Goal: Task Accomplishment & Management: Use online tool/utility

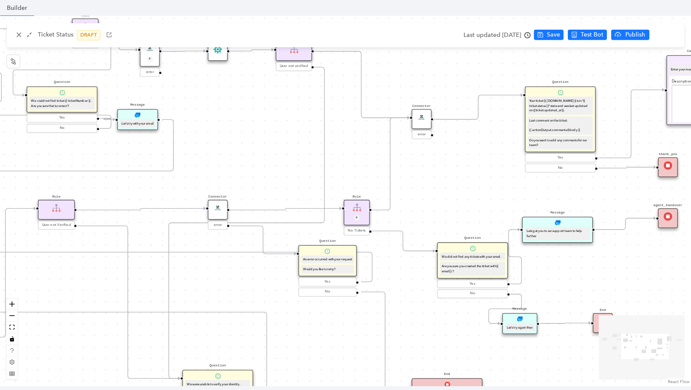
scroll to position [274, 0]
click at [479, 185] on div "Start Question Do you have your ticket number? Yes No Customer Email Please pro…" at bounding box center [345, 201] width 691 height 370
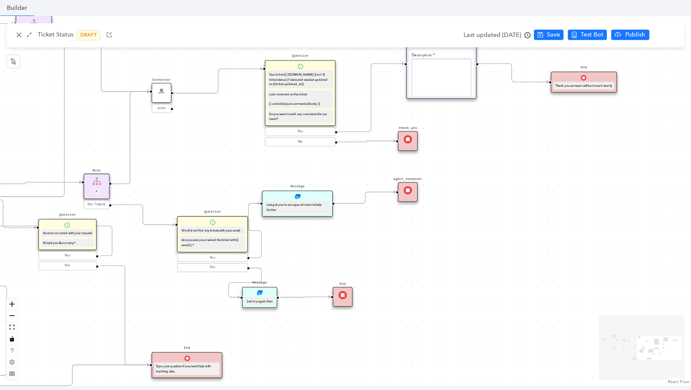
drag, startPoint x: 334, startPoint y: 106, endPoint x: 74, endPoint y: 80, distance: 261.4
click at [74, 80] on div "Start Question Do you have your ticket number? Yes No Customer Email Please pro…" at bounding box center [345, 201] width 691 height 370
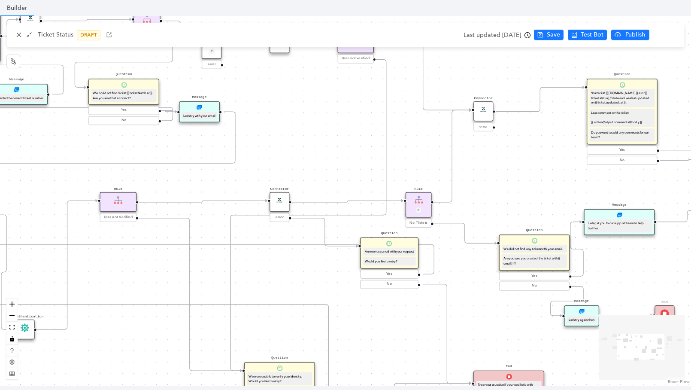
drag, startPoint x: 399, startPoint y: 264, endPoint x: 721, endPoint y: 283, distance: 323.3
drag, startPoint x: 348, startPoint y: 110, endPoint x: 592, endPoint y: 166, distance: 250.9
click at [587, 166] on div "Start Question Do you have your ticket number? Yes No Customer Email Please pro…" at bounding box center [345, 201] width 691 height 370
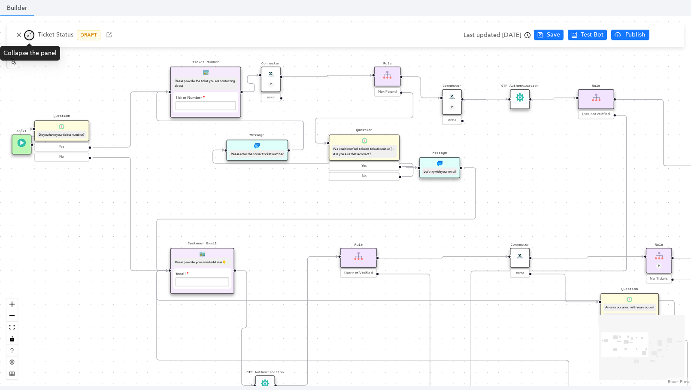
click at [31, 34] on icon "shrink" at bounding box center [29, 35] width 6 height 6
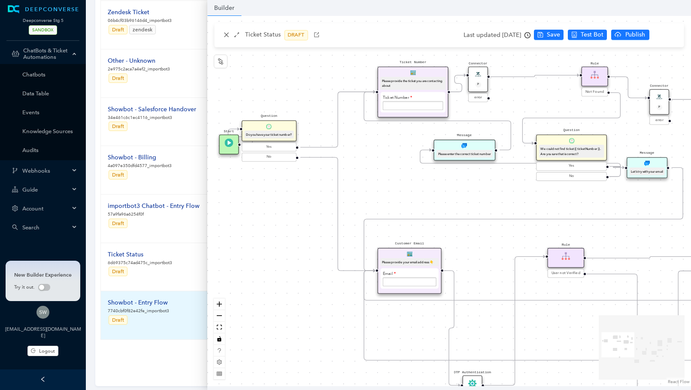
click at [149, 300] on div "Showbot - Entry Flow" at bounding box center [138, 302] width 61 height 9
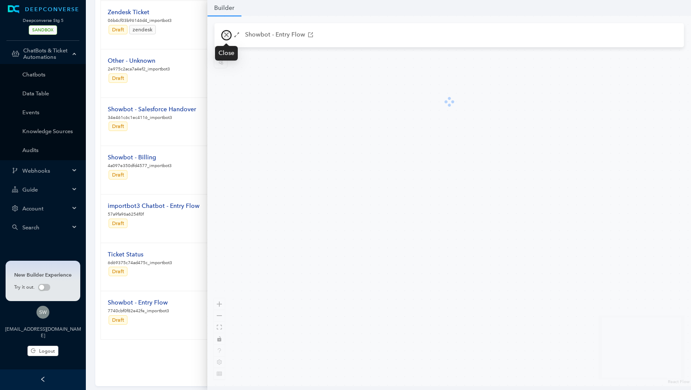
click at [226, 32] on icon "close" at bounding box center [226, 35] width 6 height 6
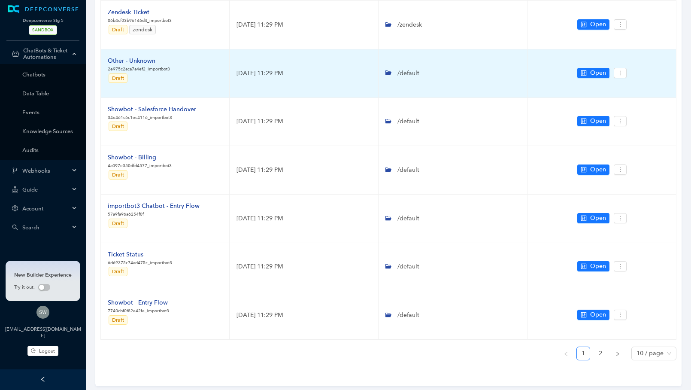
click at [166, 68] on p "2e975c2aca7a4ef2_importbot3" at bounding box center [139, 69] width 62 height 7
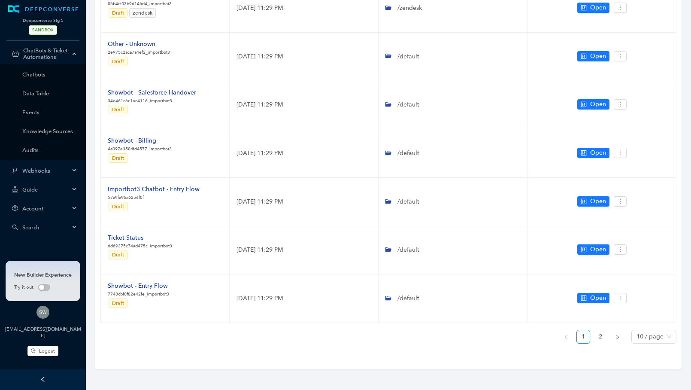
scroll to position [0, 0]
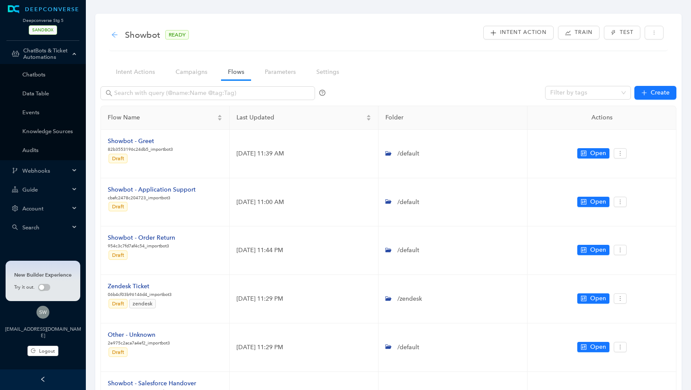
click at [118, 33] on icon "arrow-left" at bounding box center [114, 34] width 7 height 7
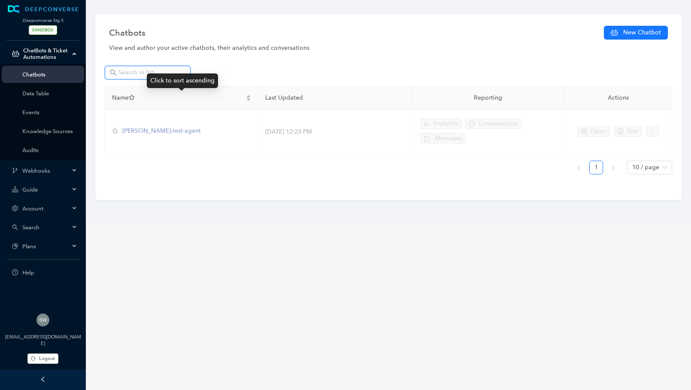
click at [143, 70] on input "text" at bounding box center [148, 72] width 60 height 9
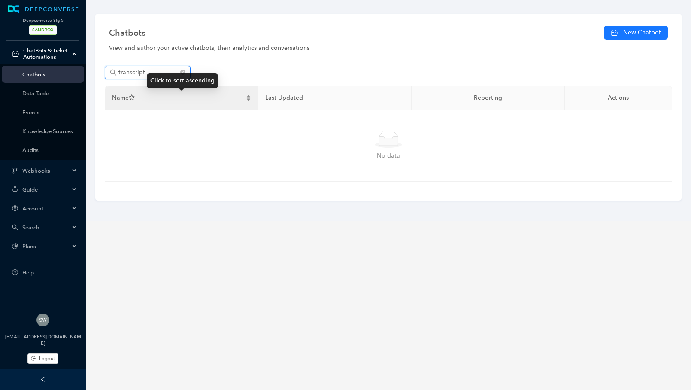
type input "transcript"
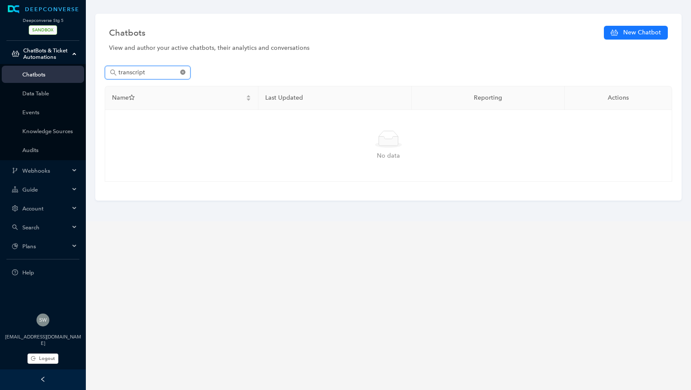
click at [182, 72] on icon "close-circle" at bounding box center [182, 72] width 5 height 5
click at [42, 360] on div "swati+stg5@deepconverse.com Logout" at bounding box center [43, 338] width 86 height 64
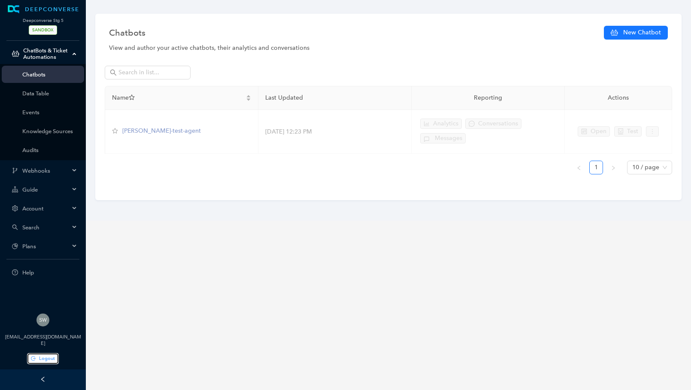
click at [42, 357] on span "Logout" at bounding box center [47, 357] width 16 height 7
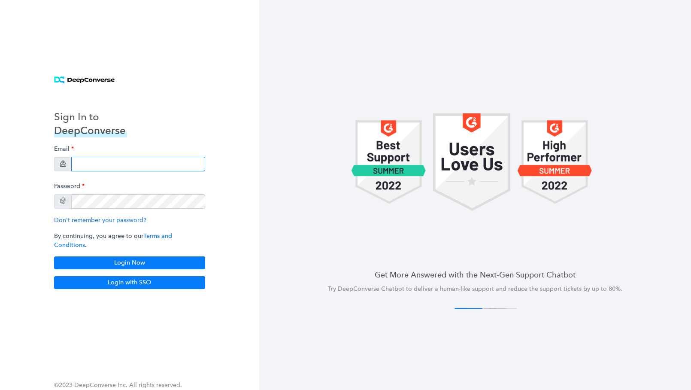
click at [114, 165] on input "email" at bounding box center [138, 164] width 134 height 15
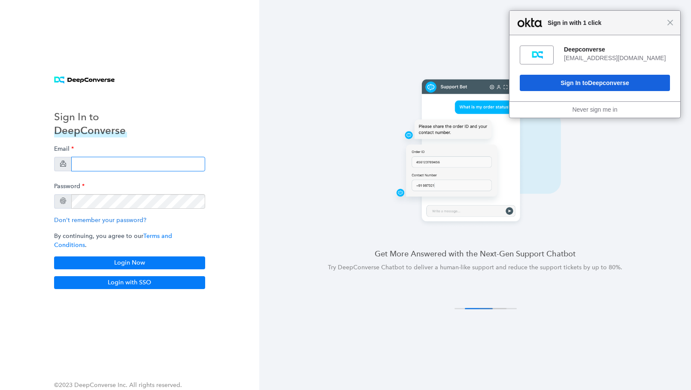
type input "[EMAIL_ADDRESS][DOMAIN_NAME]"
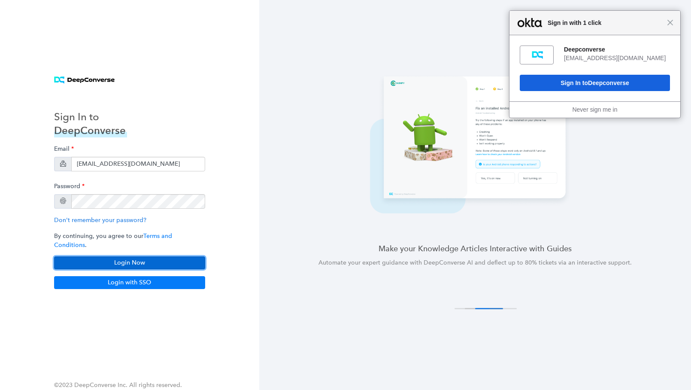
click at [133, 256] on button "Login Now" at bounding box center [129, 262] width 151 height 13
click at [672, 25] on span "Close" at bounding box center [670, 22] width 6 height 6
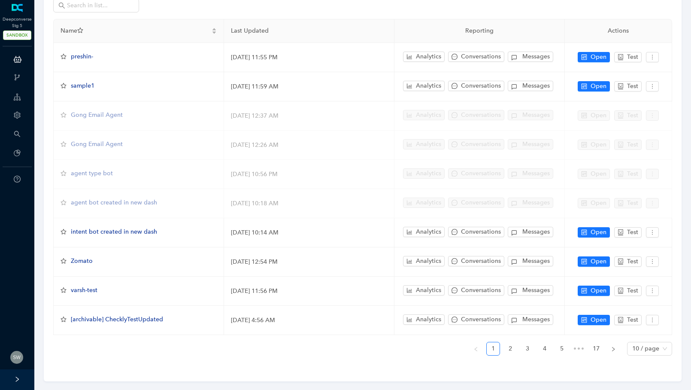
scroll to position [75, 0]
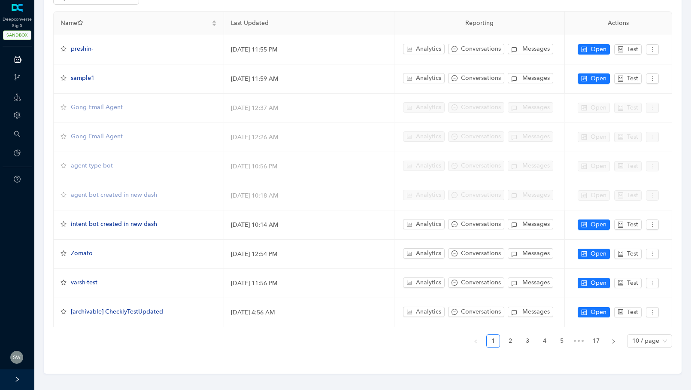
click at [13, 378] on div at bounding box center [17, 379] width 34 height 21
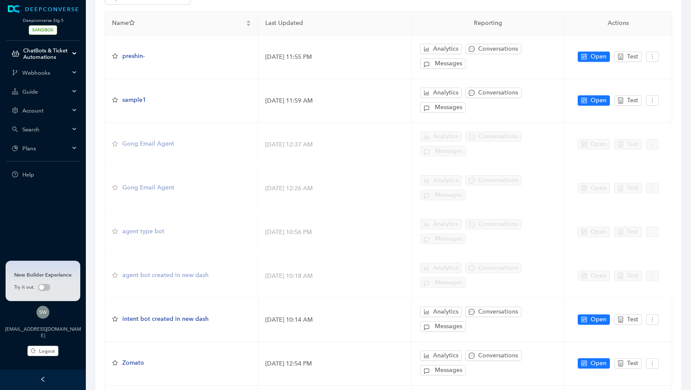
click at [124, 175] on table "Name Last Updated Reporting Actions preshin- April 17, 2025 11:55 PM Analytics …" at bounding box center [388, 242] width 567 height 461
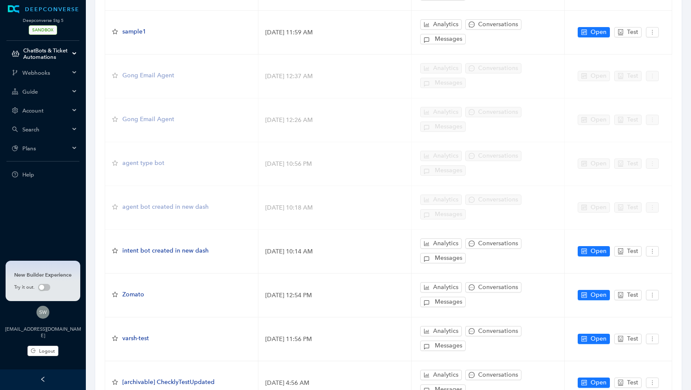
scroll to position [216, 0]
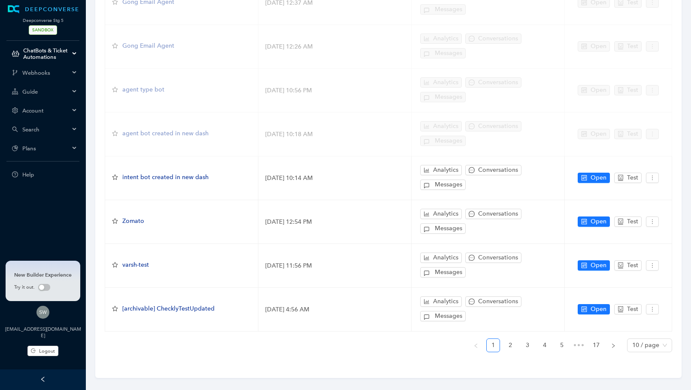
click at [46, 376] on div at bounding box center [43, 379] width 86 height 21
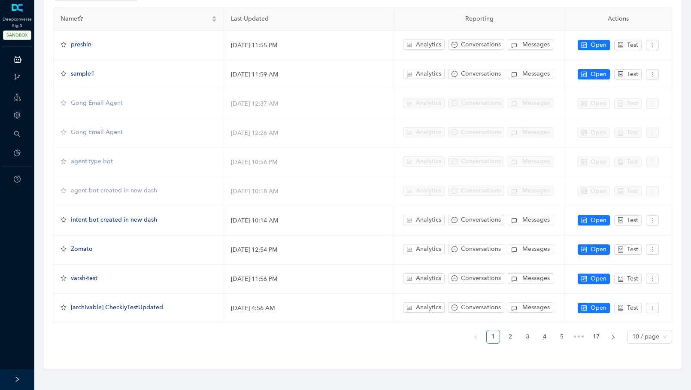
scroll to position [75, 0]
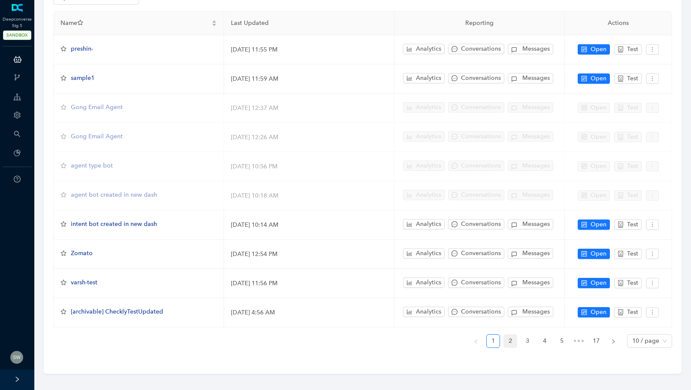
click at [512, 339] on link "2" at bounding box center [510, 340] width 13 height 13
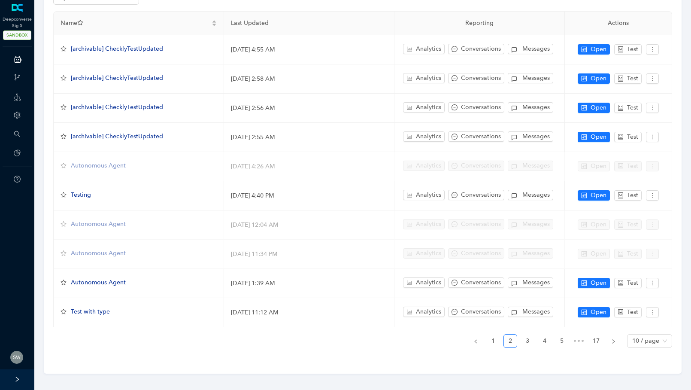
click at [520, 335] on ul "1 2 3 4 5 ••• 17 10 / page" at bounding box center [362, 341] width 619 height 14
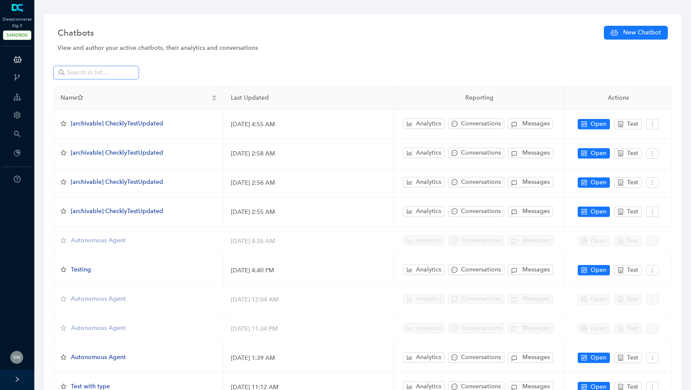
click at [88, 67] on span at bounding box center [96, 73] width 86 height 14
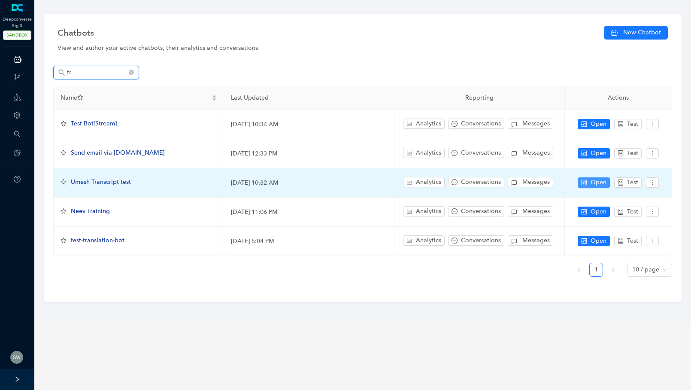
type input "tr"
click at [587, 180] on button "Open" at bounding box center [594, 182] width 32 height 10
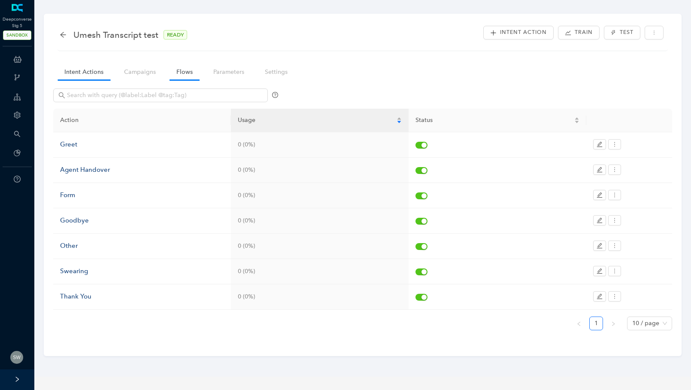
click at [190, 70] on link "Flows" at bounding box center [185, 72] width 30 height 16
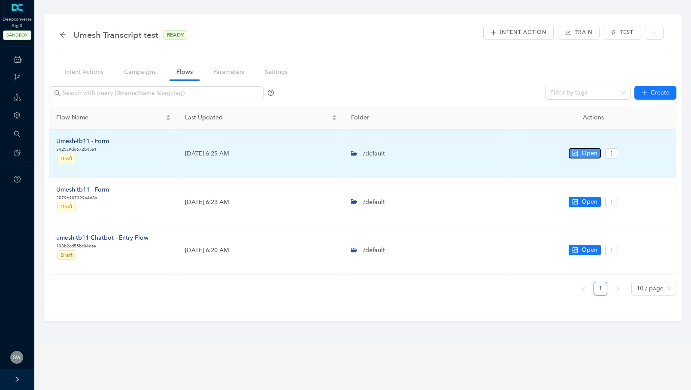
click at [586, 155] on span "Open" at bounding box center [590, 152] width 16 height 9
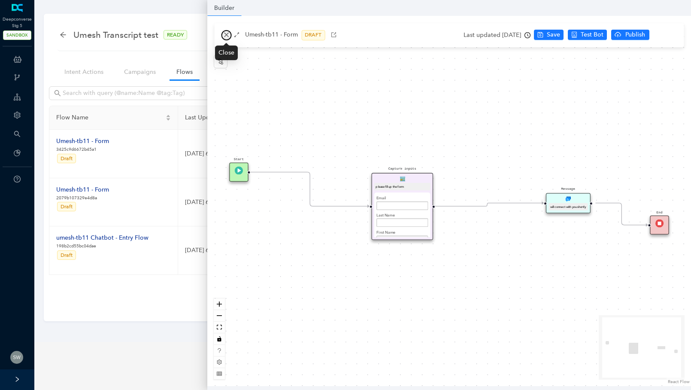
click at [224, 36] on icon "close" at bounding box center [226, 35] width 6 height 6
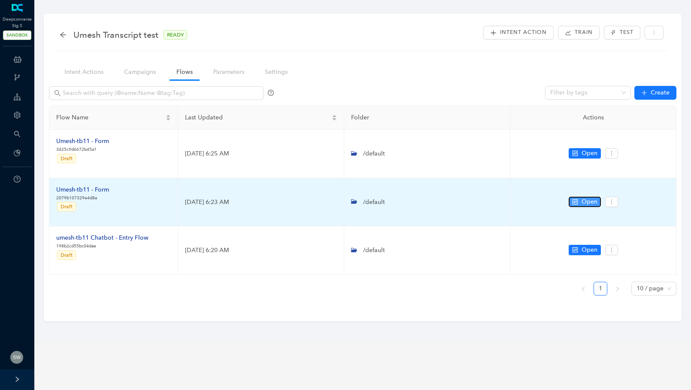
click at [580, 198] on button "Open" at bounding box center [585, 202] width 32 height 10
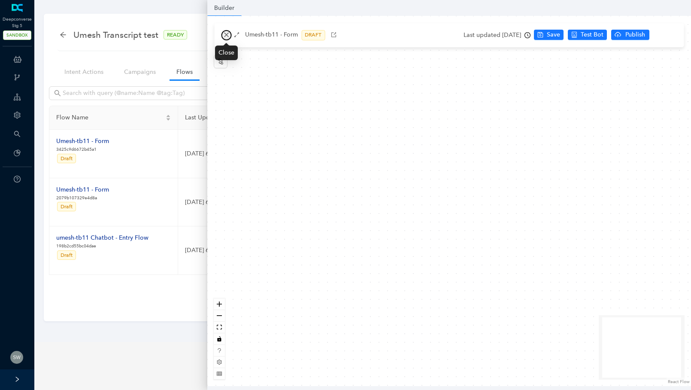
click at [227, 34] on icon "close" at bounding box center [226, 35] width 6 height 6
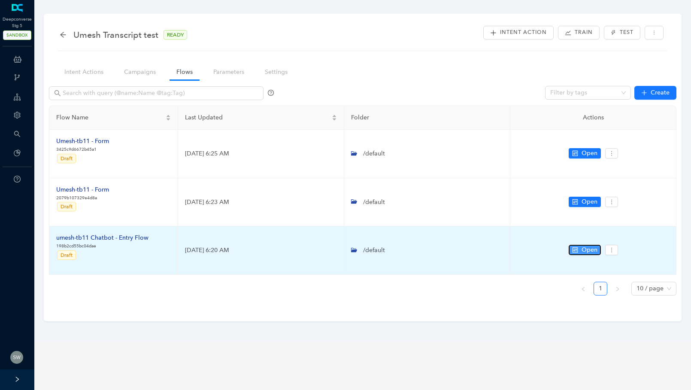
click at [584, 250] on span "Open" at bounding box center [590, 249] width 16 height 9
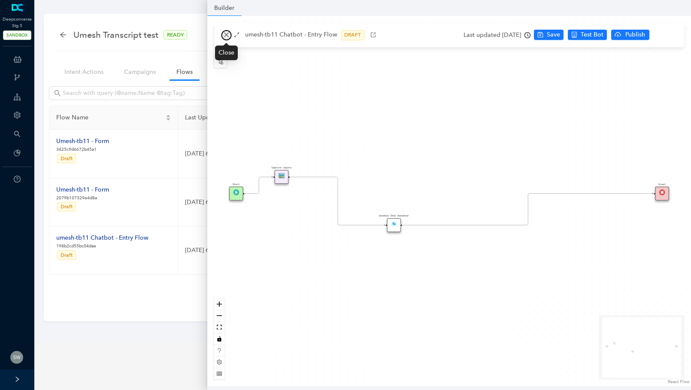
click at [223, 35] on icon "close" at bounding box center [226, 35] width 6 height 6
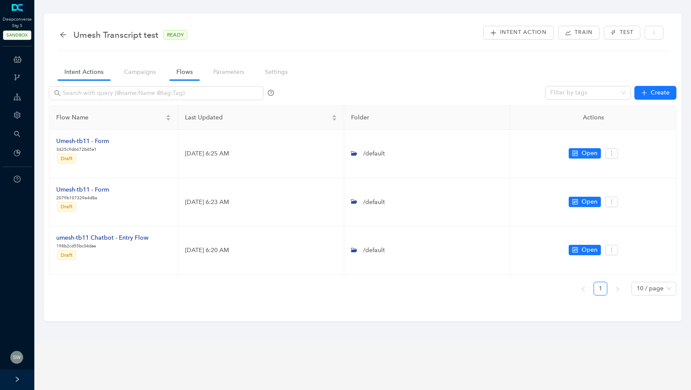
click at [79, 66] on link "Intent Actions" at bounding box center [84, 72] width 53 height 16
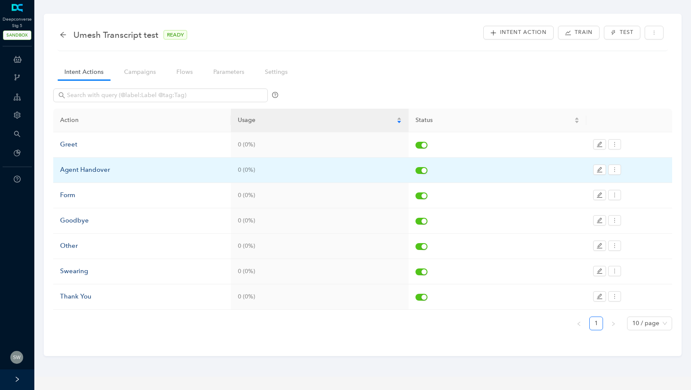
click at [85, 166] on div "Agent Handover" at bounding box center [142, 170] width 164 height 10
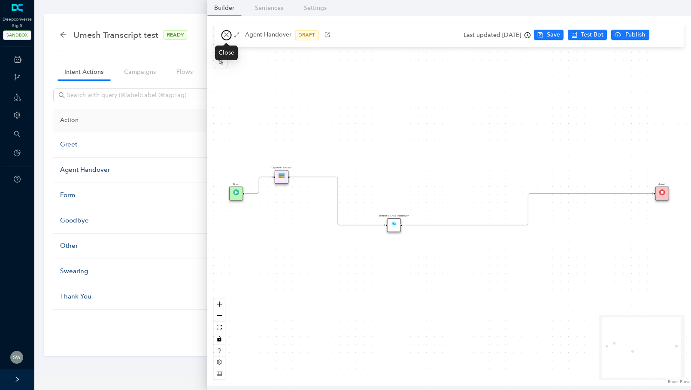
click at [221, 35] on button "button" at bounding box center [226, 35] width 10 height 10
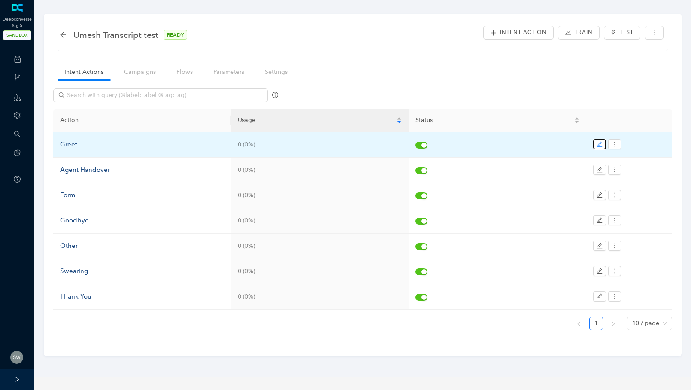
click at [597, 145] on icon "edit" at bounding box center [600, 145] width 6 height 6
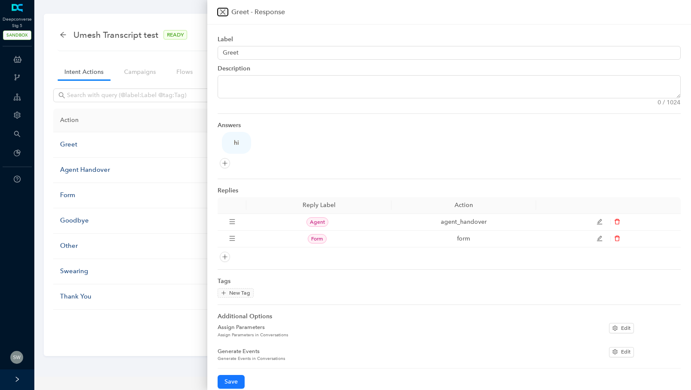
click at [224, 10] on icon "close" at bounding box center [222, 11] width 5 height 5
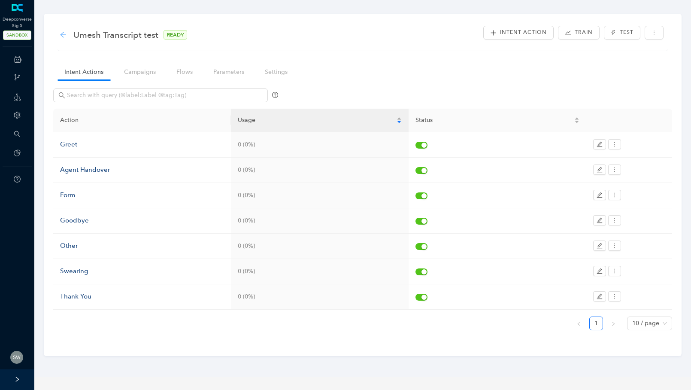
click at [61, 34] on icon "arrow-left" at bounding box center [63, 35] width 6 height 6
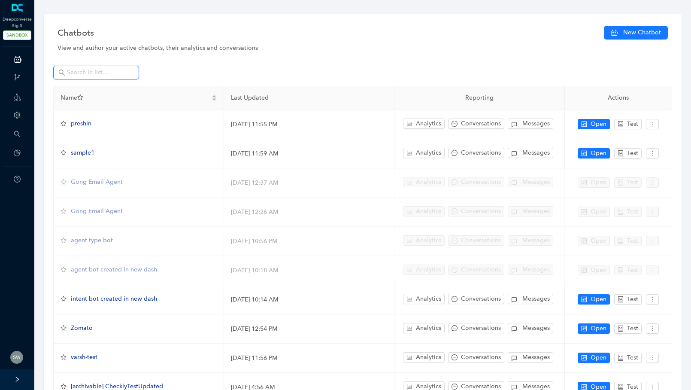
click at [76, 74] on input "text" at bounding box center [97, 72] width 60 height 9
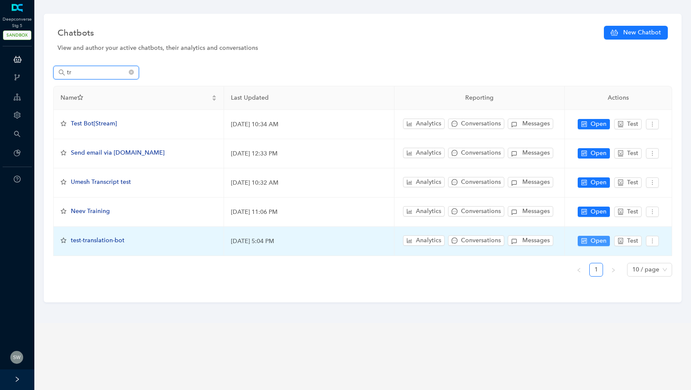
type input "tr"
click at [582, 241] on icon "control" at bounding box center [584, 241] width 6 height 6
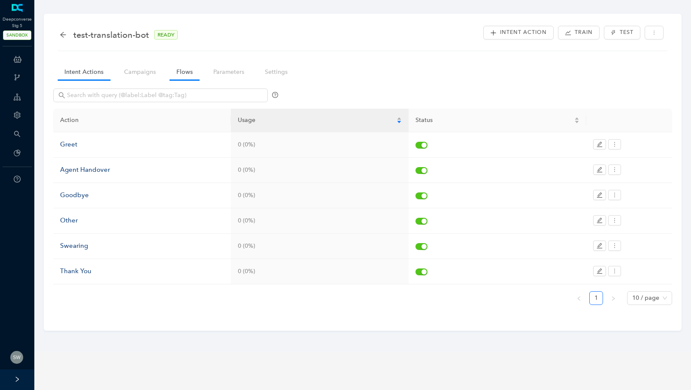
click at [192, 67] on link "Flows" at bounding box center [185, 72] width 30 height 16
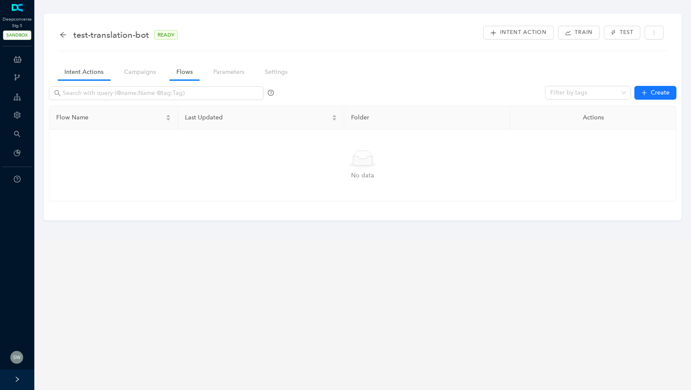
click at [69, 76] on link "Intent Actions" at bounding box center [84, 72] width 53 height 16
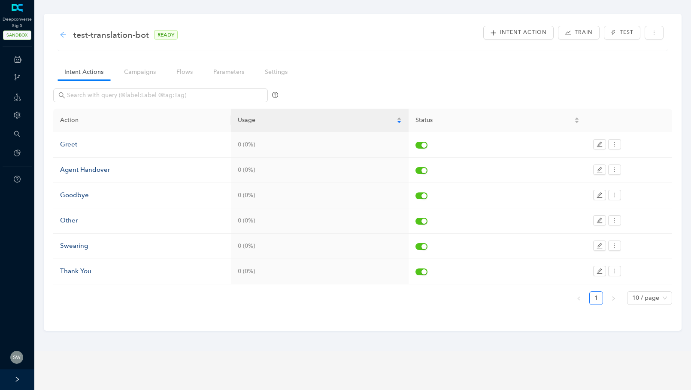
click at [62, 35] on icon "arrow-left" at bounding box center [63, 34] width 7 height 7
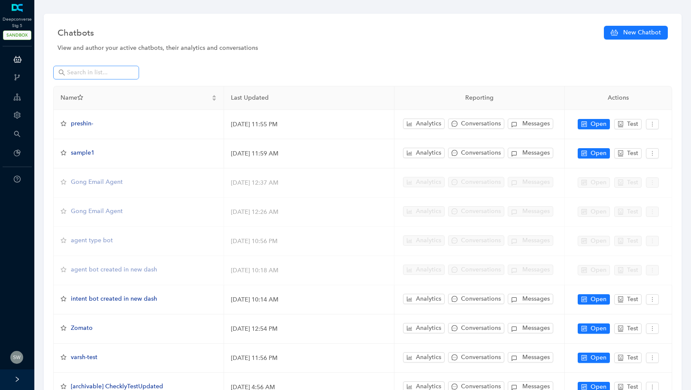
click at [80, 78] on span at bounding box center [96, 73] width 86 height 14
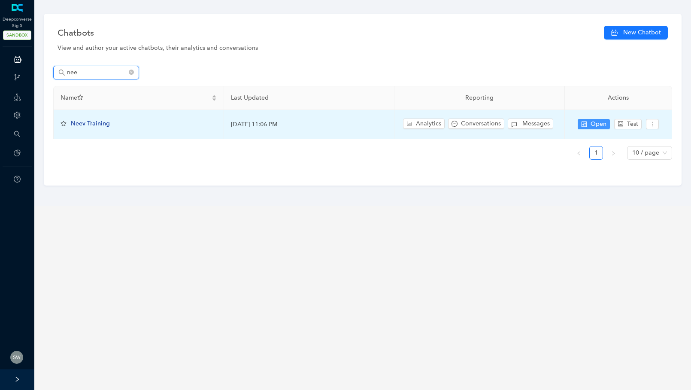
type input "nee"
click at [600, 123] on span "Open" at bounding box center [599, 123] width 16 height 9
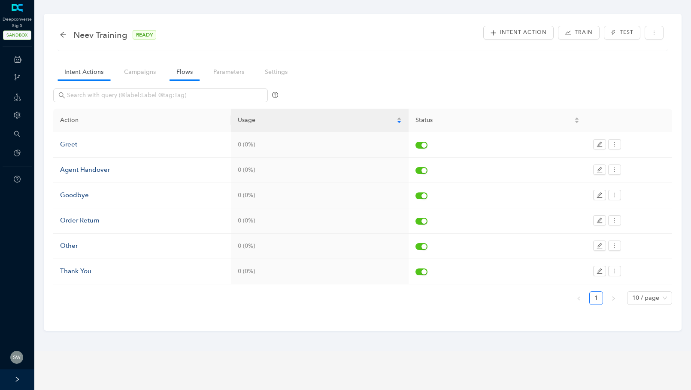
click at [193, 79] on link "Flows" at bounding box center [185, 72] width 30 height 16
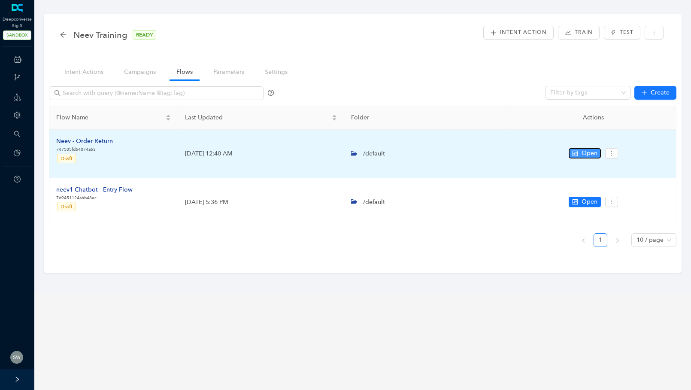
click at [572, 150] on icon "control" at bounding box center [575, 153] width 6 height 6
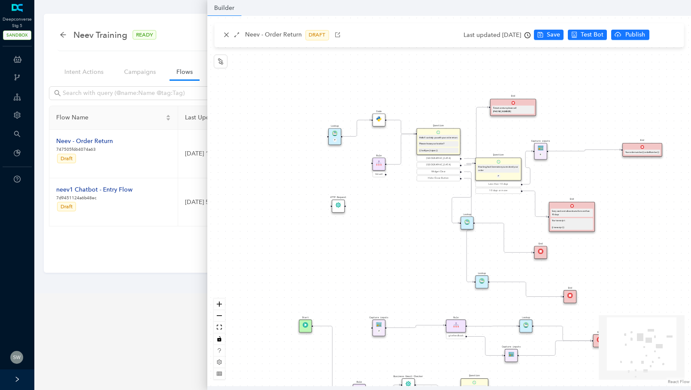
drag, startPoint x: 480, startPoint y: 147, endPoint x: 512, endPoint y: 213, distance: 73.3
click at [512, 213] on div "Start Question Hello! I can help you with your order return Please choose your …" at bounding box center [449, 201] width 484 height 370
click at [340, 211] on div "HTTP Request" at bounding box center [338, 206] width 13 height 13
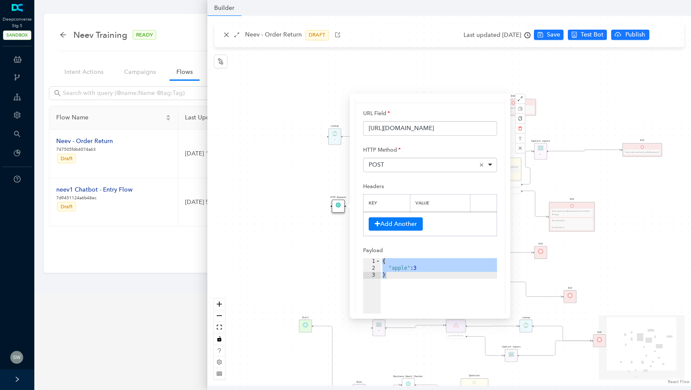
scroll to position [18, 0]
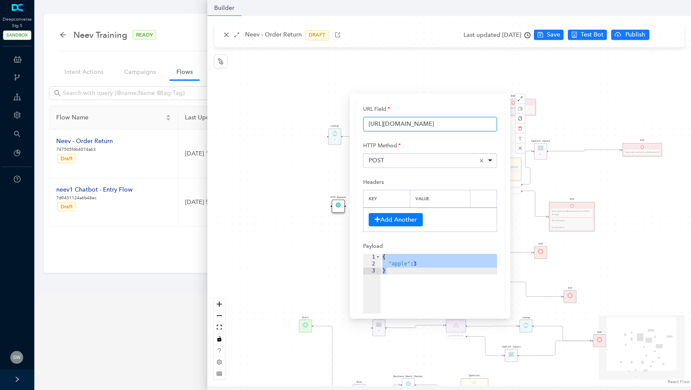
drag, startPoint x: 441, startPoint y: 124, endPoint x: 349, endPoint y: 124, distance: 91.8
click at [350, 124] on div "HTTP Request URL Field https://www.google.com HTTP Method <span>POST</span> POS…" at bounding box center [430, 206] width 161 height 225
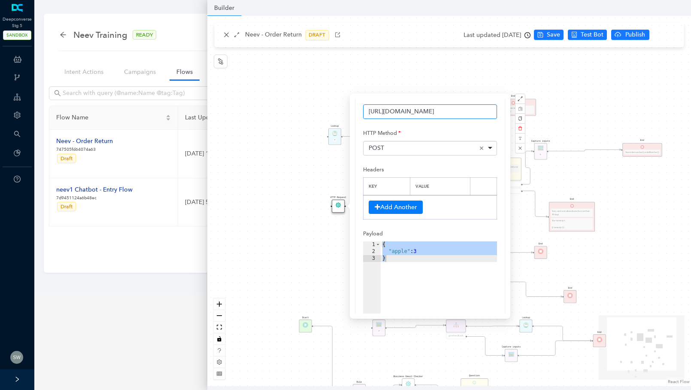
scroll to position [34, 0]
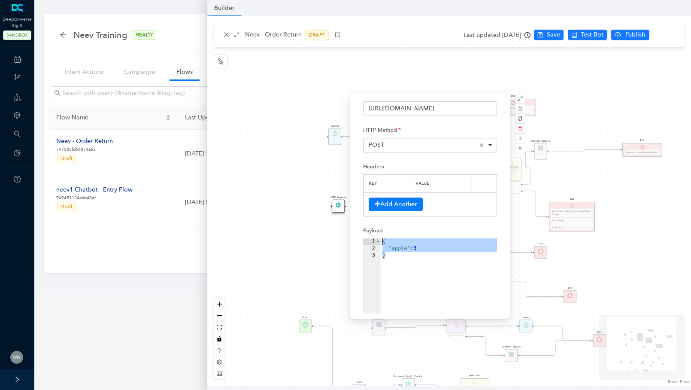
drag, startPoint x: 409, startPoint y: 259, endPoint x: 374, endPoint y: 242, distance: 39.7
click at [374, 242] on div "1 2 3 { "apple" : 3 } XXXXXXXXXXXXXXXXXXXXXXXXXXXXXXXXXXXXXXXXXXXXXXXXXX" at bounding box center [430, 279] width 134 height 82
drag, startPoint x: 444, startPoint y: 106, endPoint x: 357, endPoint y: 108, distance: 87.1
click at [358, 108] on div "URL Field https://www.google.com HTTP Method <span>POST</span> POST Remove item…" at bounding box center [429, 217] width 149 height 268
click at [226, 38] on div "Start Question Hello! I can help you with your order return Please choose your …" at bounding box center [449, 201] width 484 height 370
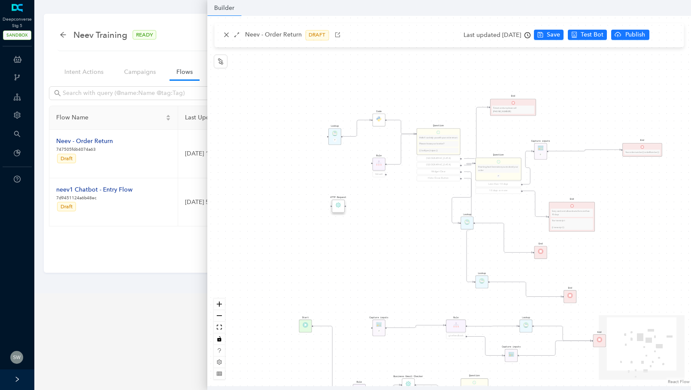
scroll to position [0, 0]
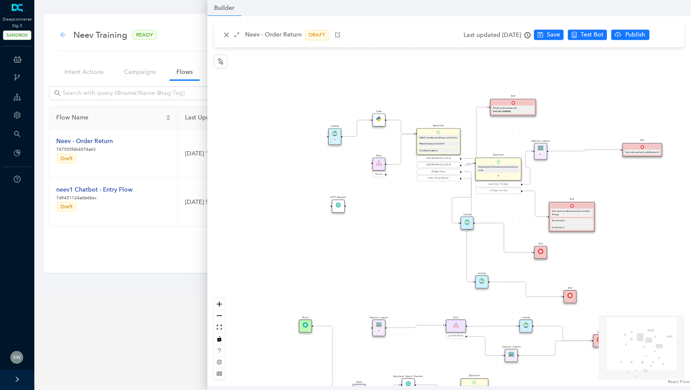
click at [65, 33] on icon "arrow-left" at bounding box center [63, 34] width 7 height 7
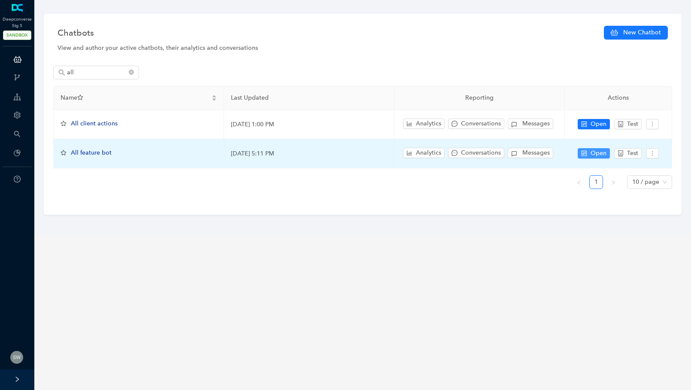
type input "all"
click at [594, 156] on span "Open" at bounding box center [599, 152] width 16 height 9
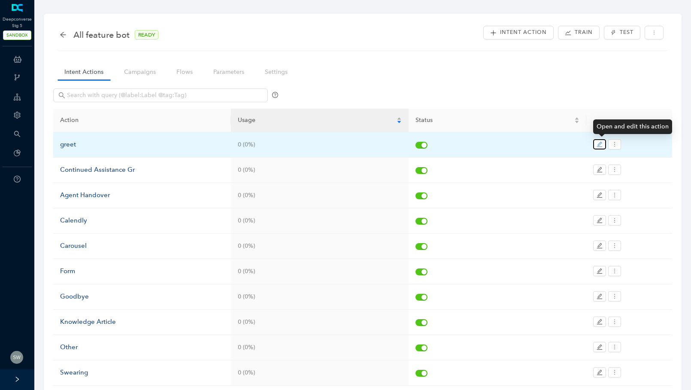
click at [597, 140] on button "button" at bounding box center [599, 144] width 13 height 10
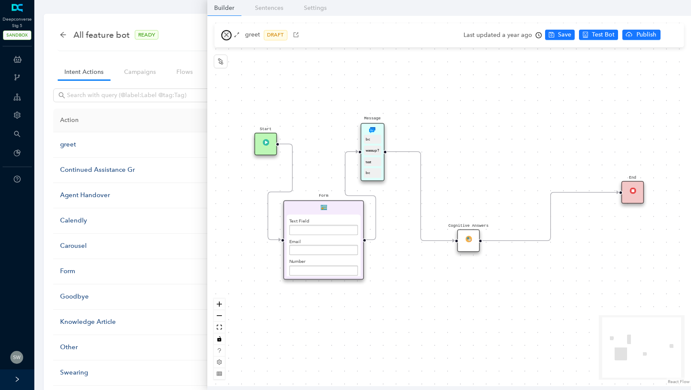
click at [224, 38] on button "button" at bounding box center [226, 35] width 10 height 10
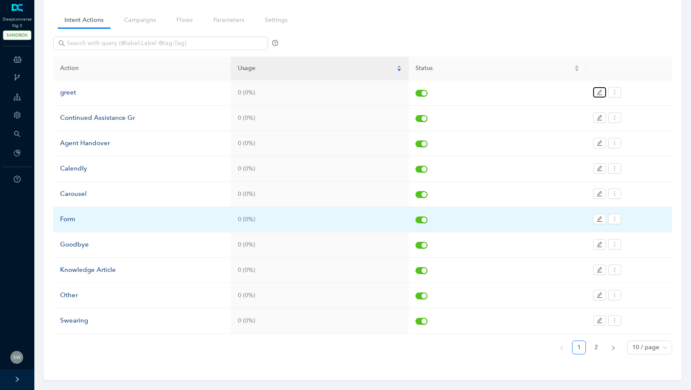
scroll to position [58, 0]
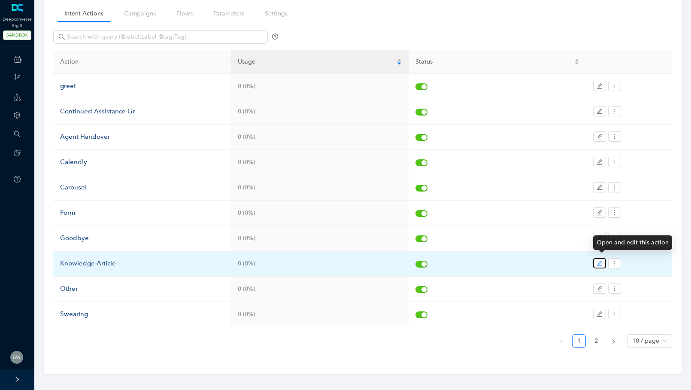
click at [602, 260] on icon "edit" at bounding box center [600, 263] width 6 height 6
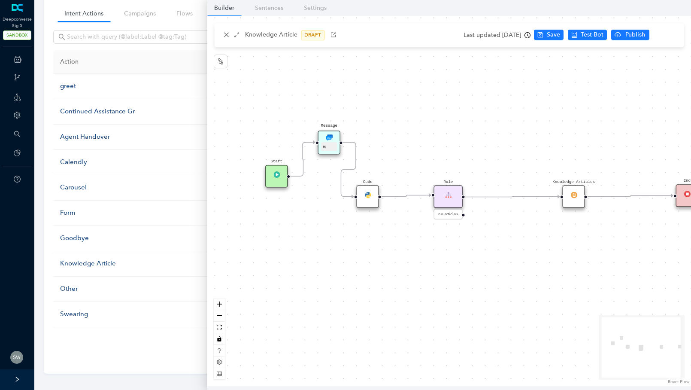
drag, startPoint x: 426, startPoint y: 145, endPoint x: 459, endPoint y: 120, distance: 41.3
click at [459, 120] on div "Start Code Knowledge Articles Rule no articles End Message Hi" at bounding box center [449, 201] width 484 height 370
click at [576, 196] on img at bounding box center [573, 194] width 6 height 6
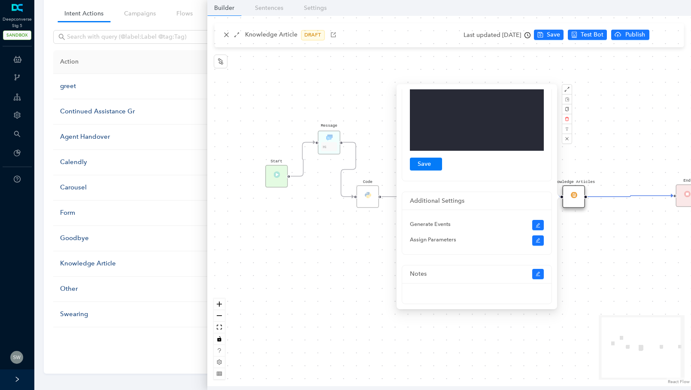
scroll to position [427, 0]
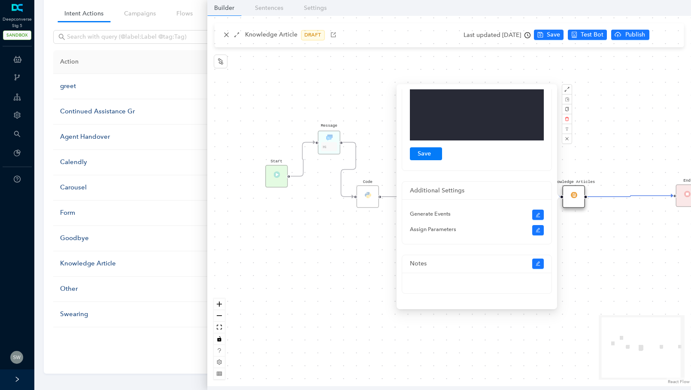
click at [593, 35] on div "Start Code Knowledge Articles Rule no articles End Message Hi" at bounding box center [449, 201] width 484 height 370
checkbox input "false"
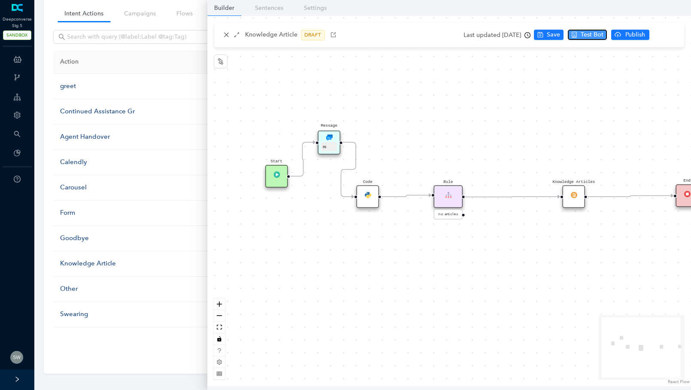
click at [593, 37] on span "Test Bot" at bounding box center [592, 34] width 23 height 9
click at [577, 199] on div "Knowledge Articles" at bounding box center [573, 196] width 23 height 23
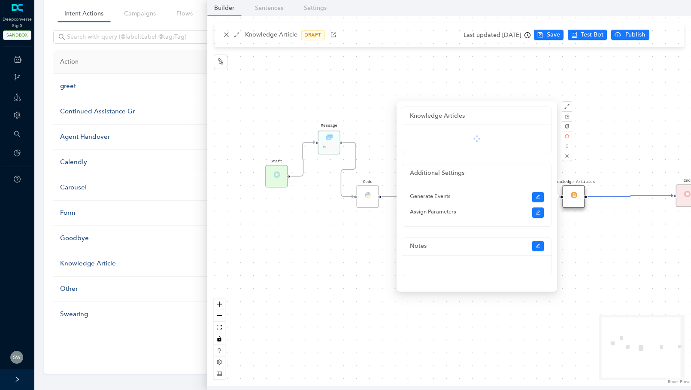
click at [623, 109] on div "Start Code Knowledge Articles Rule no articles End Message Hi" at bounding box center [449, 201] width 484 height 370
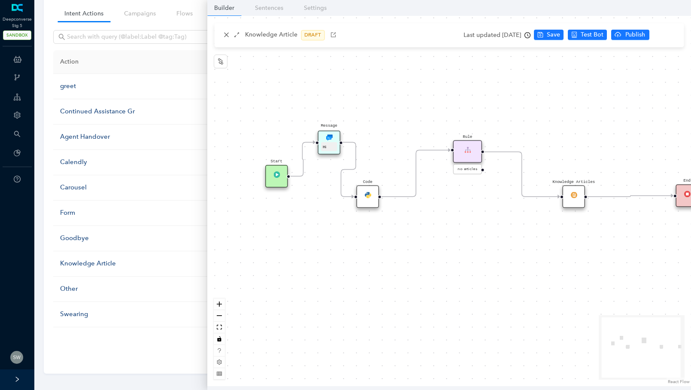
drag, startPoint x: 447, startPoint y: 193, endPoint x: 462, endPoint y: 150, distance: 45.9
click at [463, 149] on div "Rule" at bounding box center [467, 151] width 29 height 23
click at [367, 204] on div "Code" at bounding box center [367, 196] width 23 height 23
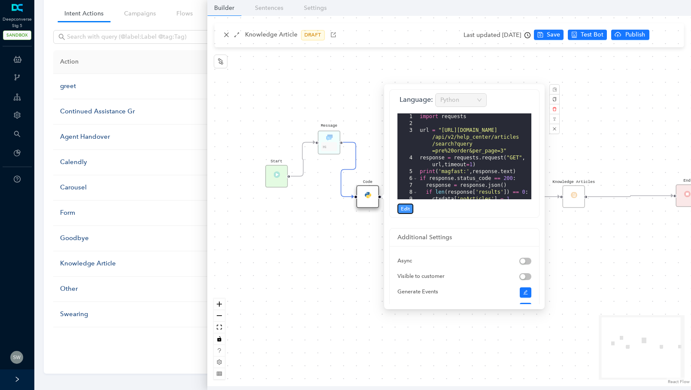
click at [400, 208] on button "Edit" at bounding box center [405, 208] width 16 height 10
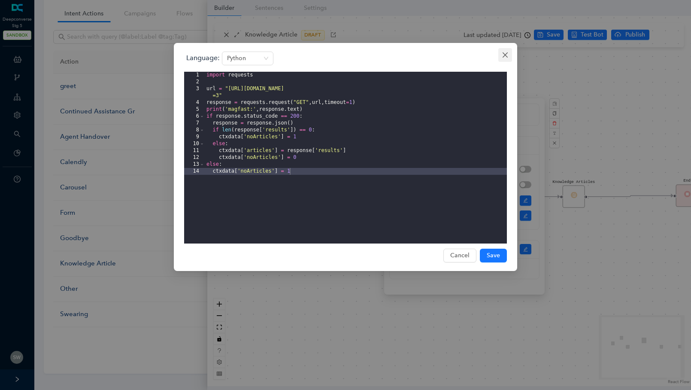
click at [502, 53] on icon "close" at bounding box center [505, 54] width 7 height 7
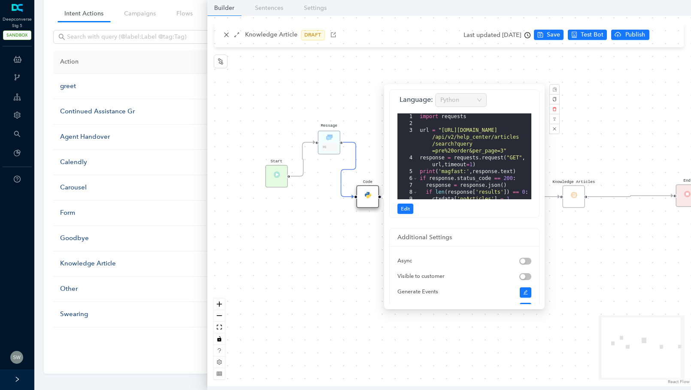
click at [224, 35] on div "Start Code Knowledge Articles Rule no articles End Message Hi" at bounding box center [449, 201] width 484 height 370
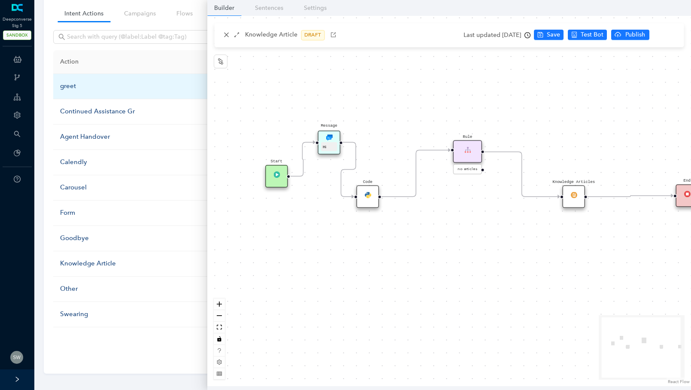
click at [128, 80] on td "greet" at bounding box center [142, 86] width 178 height 25
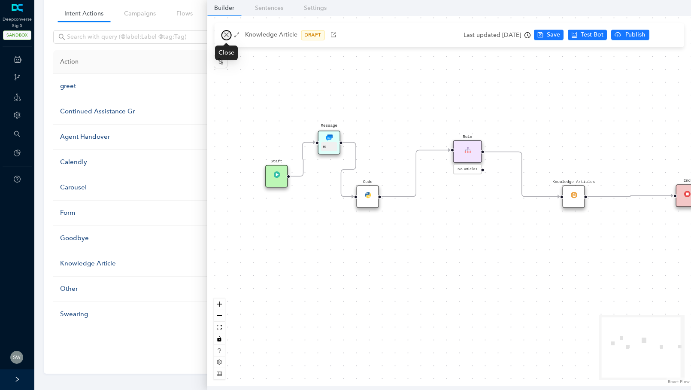
click at [223, 36] on icon "close" at bounding box center [226, 35] width 6 height 6
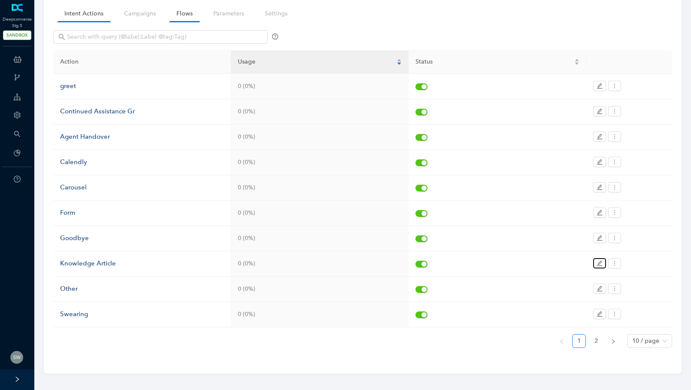
click at [178, 15] on link "Flows" at bounding box center [185, 14] width 30 height 16
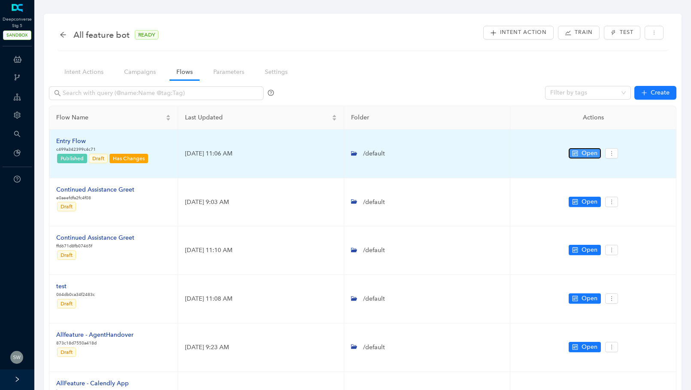
click at [575, 150] on button "Open" at bounding box center [585, 153] width 32 height 10
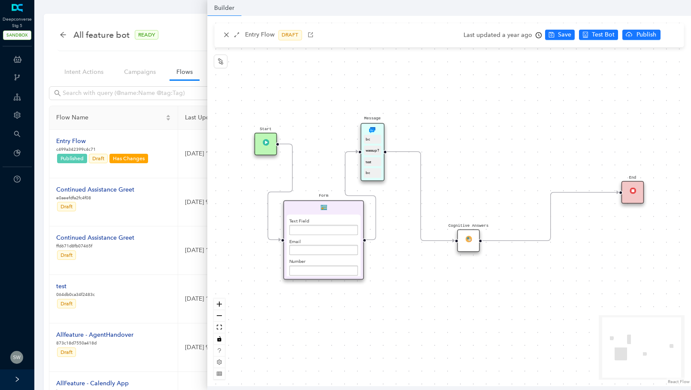
click at [290, 158] on icon "Edge from reactflownode_2b67056a-7ec0-4401-af60-e49a0ffcfad1 to reactflownode_2…" at bounding box center [280, 192] width 24 height 96
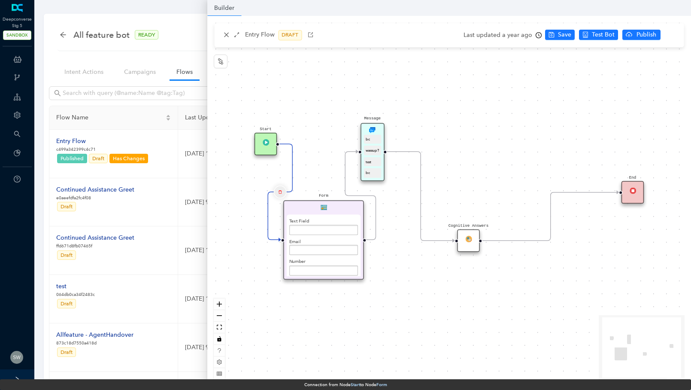
click at [281, 191] on icon "delete" at bounding box center [280, 192] width 4 height 8
click at [326, 168] on span "Yes" at bounding box center [330, 169] width 9 height 9
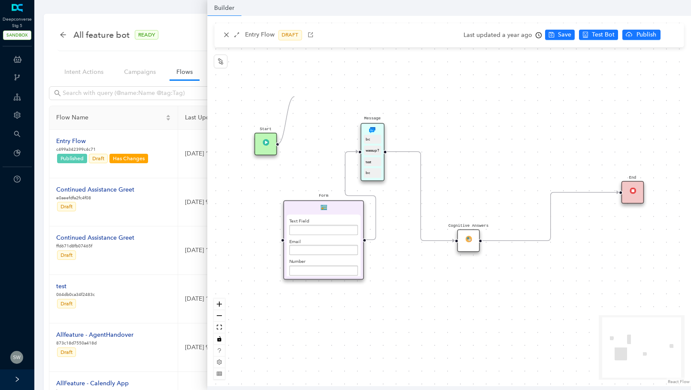
drag, startPoint x: 278, startPoint y: 144, endPoint x: 300, endPoint y: 93, distance: 55.6
click at [300, 93] on div "Start Message bc wassup? test bc End Cognitive Answers Form Text Field Email Nu…" at bounding box center [449, 201] width 484 height 370
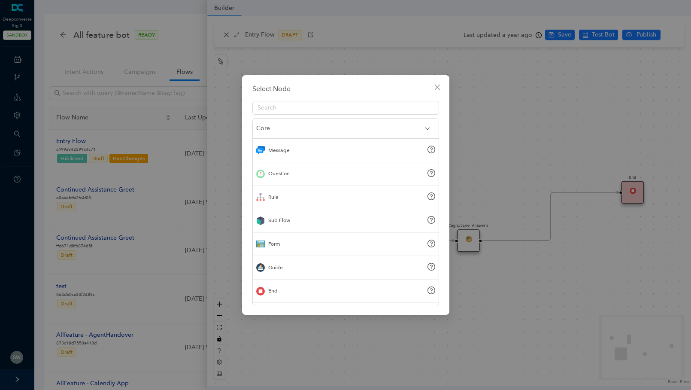
click at [279, 296] on div "End" at bounding box center [346, 291] width 186 height 24
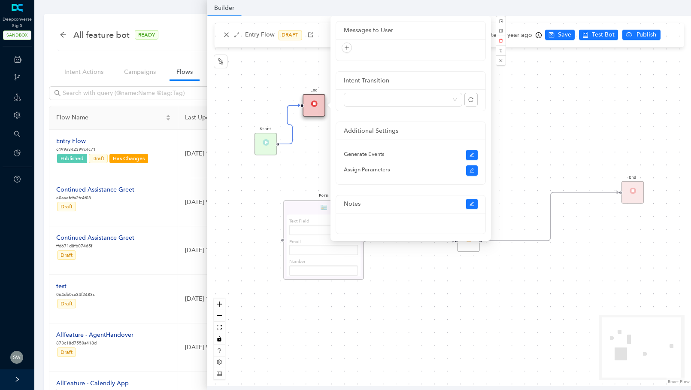
click at [311, 109] on div "End" at bounding box center [314, 105] width 23 height 23
click at [369, 96] on span at bounding box center [403, 99] width 108 height 13
type input "kn"
click at [373, 111] on div "Knowledge Article" at bounding box center [402, 117] width 115 height 14
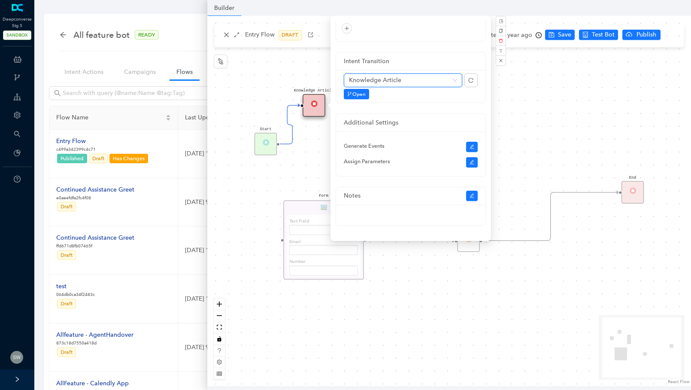
scroll to position [176, 0]
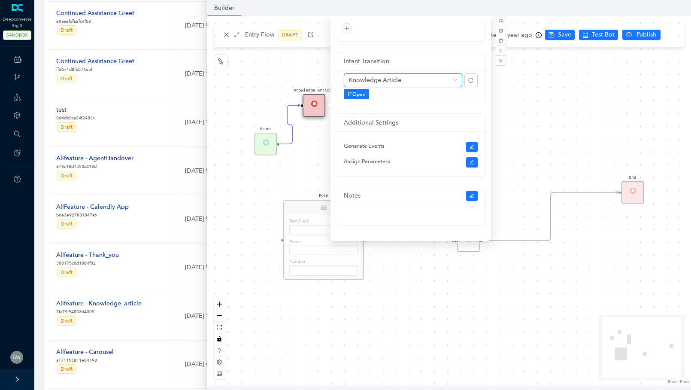
click at [559, 131] on div "Start Message bc wassup? test bc End Cognitive Answers Form Text Field Email Nu…" at bounding box center [449, 201] width 484 height 370
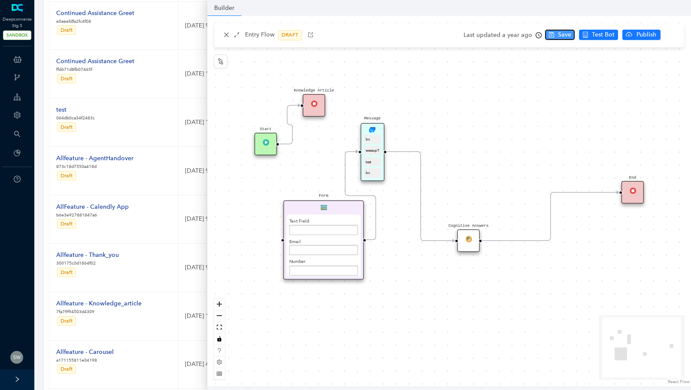
click at [549, 37] on icon "save" at bounding box center [552, 35] width 6 height 6
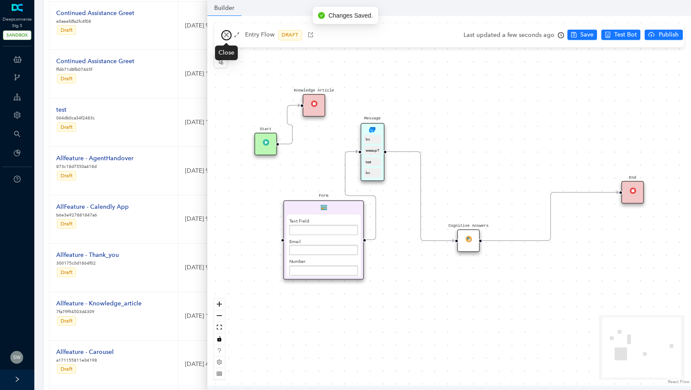
click at [227, 37] on icon "close" at bounding box center [226, 35] width 6 height 6
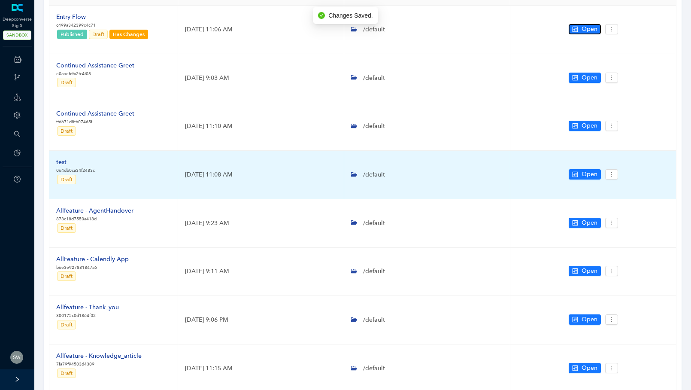
scroll to position [0, 0]
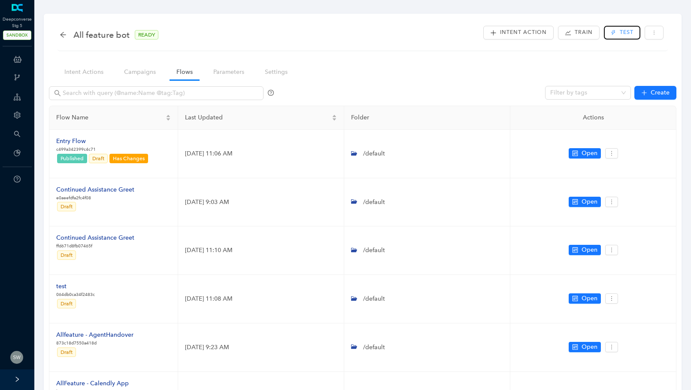
click at [617, 30] on button "Test" at bounding box center [622, 33] width 36 height 14
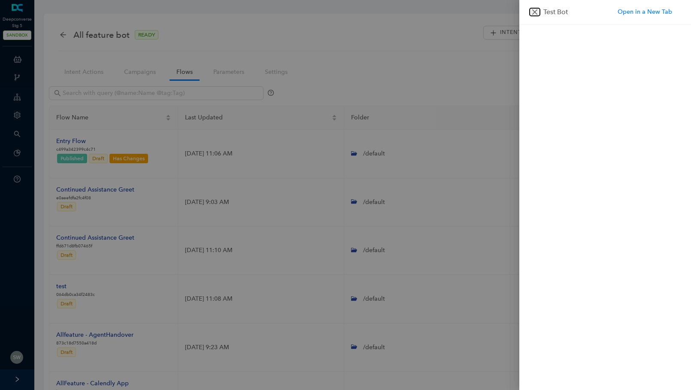
click at [531, 9] on button "Close" at bounding box center [535, 12] width 10 height 8
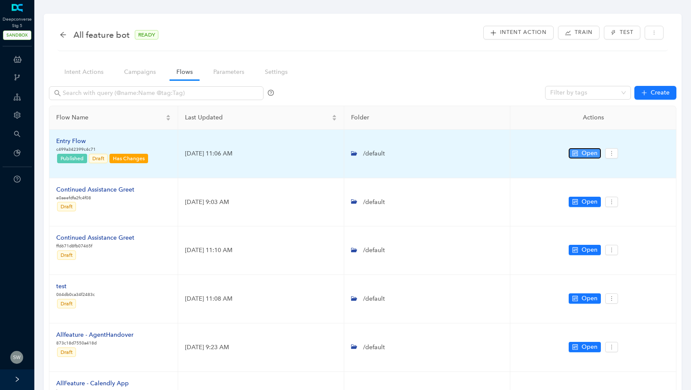
click at [581, 154] on button "Open" at bounding box center [585, 153] width 32 height 10
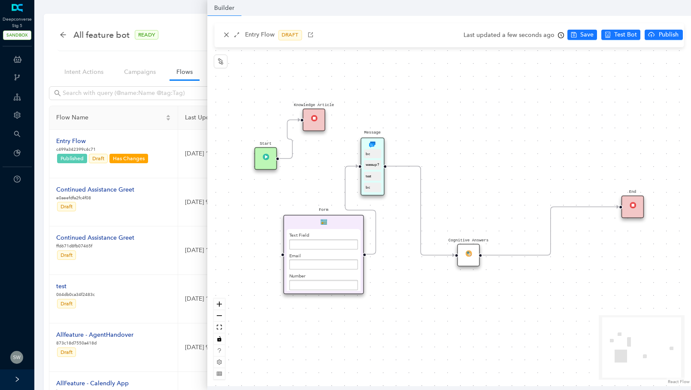
click at [310, 118] on div "Knowledge Article" at bounding box center [314, 120] width 23 height 23
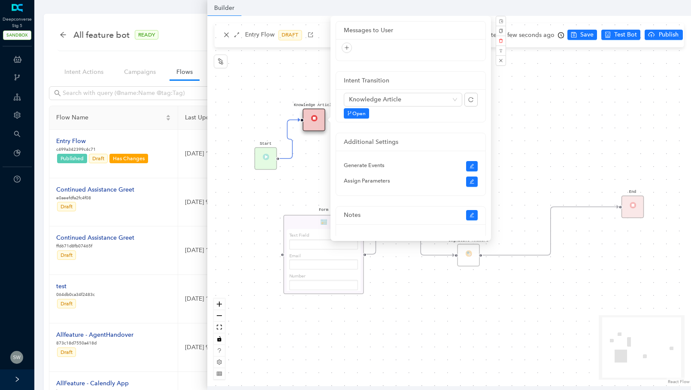
click at [290, 149] on icon "Edge from reactflownode_2b67056a-7ec0-4401-af60-e49a0ffcfad1 to reactflownode_2…" at bounding box center [289, 139] width 21 height 39
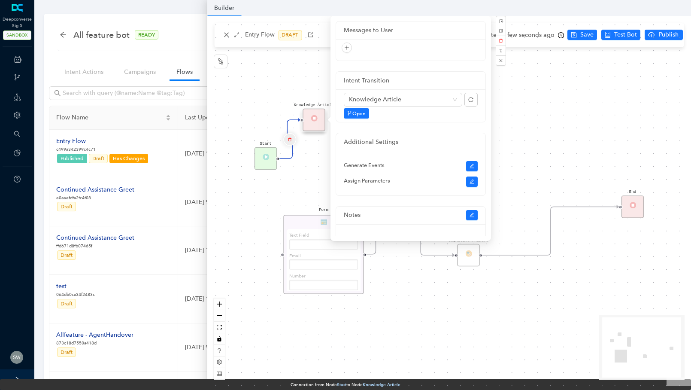
click at [293, 137] on button "Edge from reactflownode_2b67056a-7ec0-4401-af60-e49a0ffcfad1 to reactflownode_2…" at bounding box center [289, 139] width 13 height 13
click at [345, 121] on button "Yes" at bounding box center [341, 117] width 16 height 10
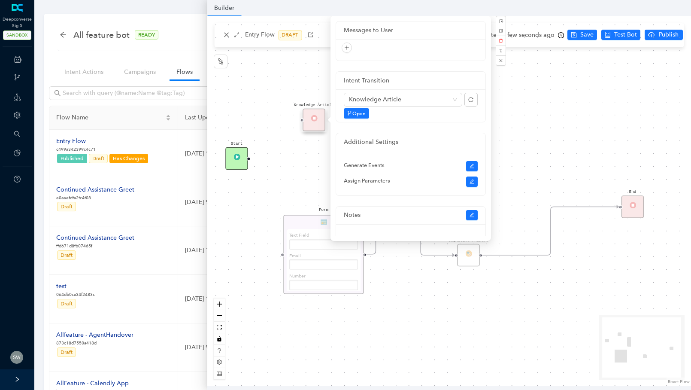
drag, startPoint x: 272, startPoint y: 157, endPoint x: 238, endPoint y: 161, distance: 34.1
click at [238, 161] on div "Start Message bc wassup? test bc End Cognitive Answers Form Text Field Email Nu…" at bounding box center [449, 201] width 484 height 370
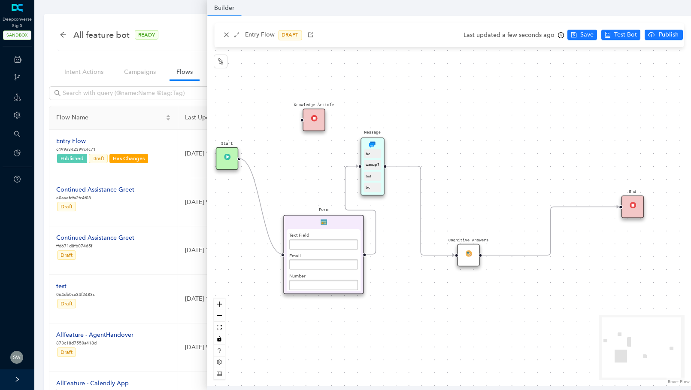
drag, startPoint x: 239, startPoint y: 159, endPoint x: 276, endPoint y: 256, distance: 104.1
click at [276, 256] on div "Start Message bc wassup? test bc End Cognitive Answers Form Text Field Email Nu…" at bounding box center [449, 201] width 484 height 370
click at [571, 34] on icon "save" at bounding box center [574, 35] width 6 height 6
click at [227, 35] on icon "close" at bounding box center [226, 35] width 6 height 6
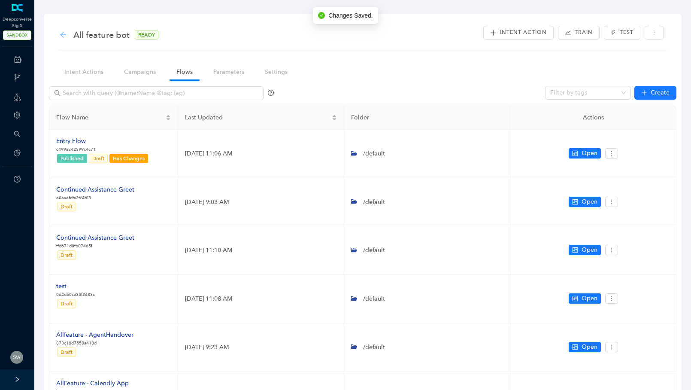
click at [62, 33] on icon "arrow-left" at bounding box center [63, 34] width 7 height 7
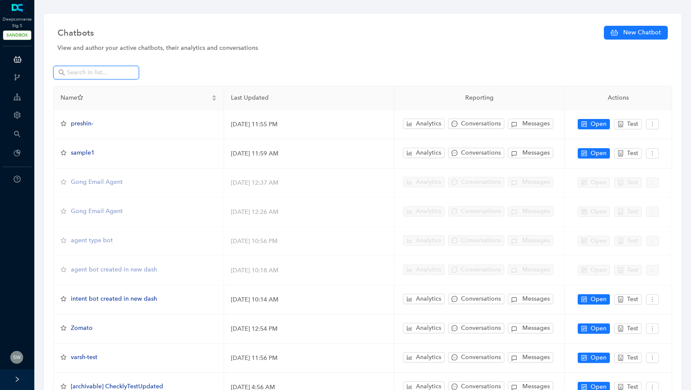
click at [92, 69] on input "text" at bounding box center [97, 72] width 60 height 9
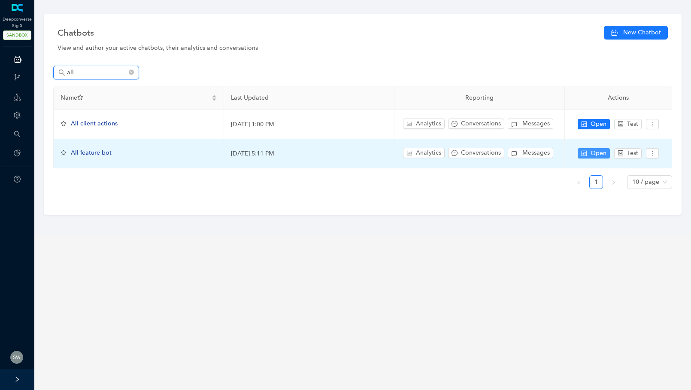
type input "all"
click at [584, 153] on icon "control" at bounding box center [584, 153] width 6 height 6
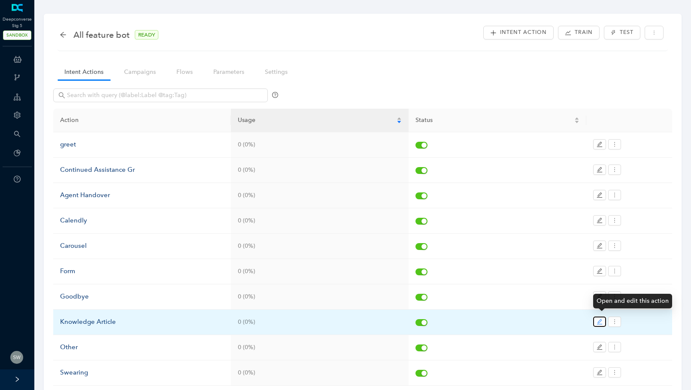
click at [601, 318] on icon "edit" at bounding box center [600, 321] width 6 height 6
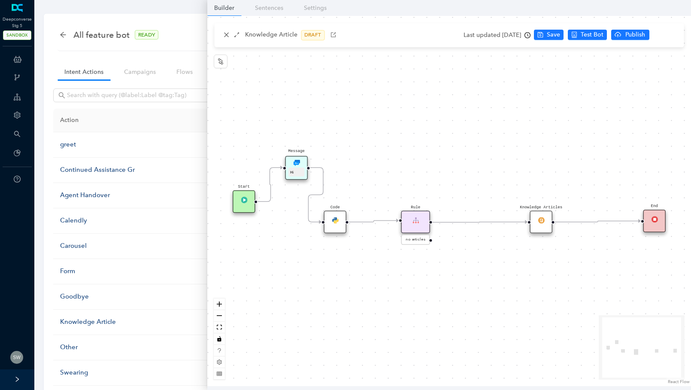
click at [332, 221] on img at bounding box center [335, 220] width 6 height 6
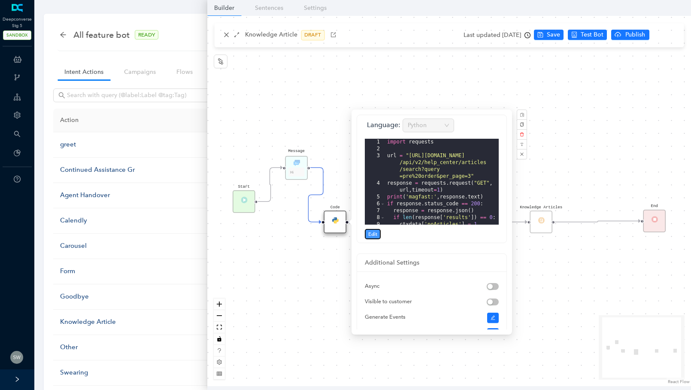
click at [371, 235] on span "Edit" at bounding box center [372, 234] width 9 height 8
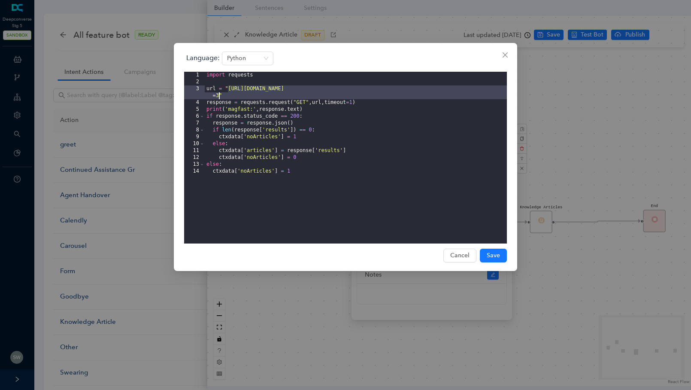
drag, startPoint x: 228, startPoint y: 90, endPoint x: 224, endPoint y: 103, distance: 14.0
click at [220, 95] on div "import requests url = "https://ihelp.magfast.com/api/v2/help_center/articles/se…" at bounding box center [356, 164] width 302 height 185
click at [585, 130] on div "Language: Python 1 2 3 4 5 6 7 8 9 10 11 12 13 14 import requests url = "https:…" at bounding box center [345, 195] width 691 height 390
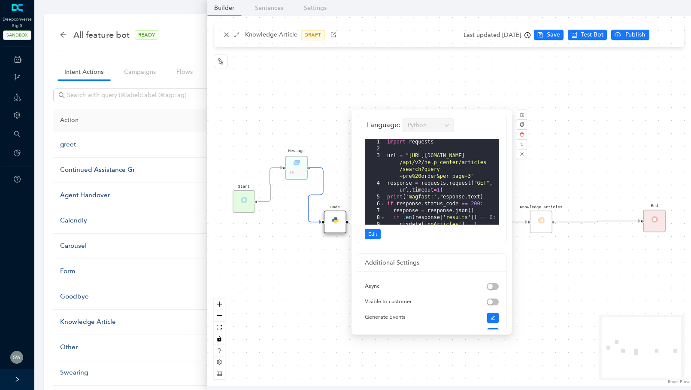
click at [542, 224] on div "Knowledge Articles" at bounding box center [541, 222] width 23 height 23
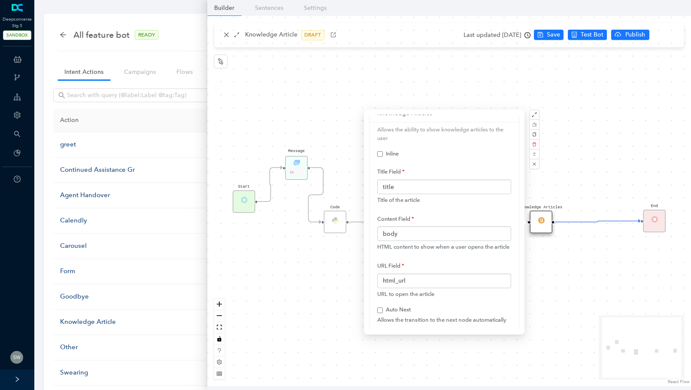
scroll to position [13, 0]
click at [423, 279] on input "html_url" at bounding box center [444, 278] width 134 height 15
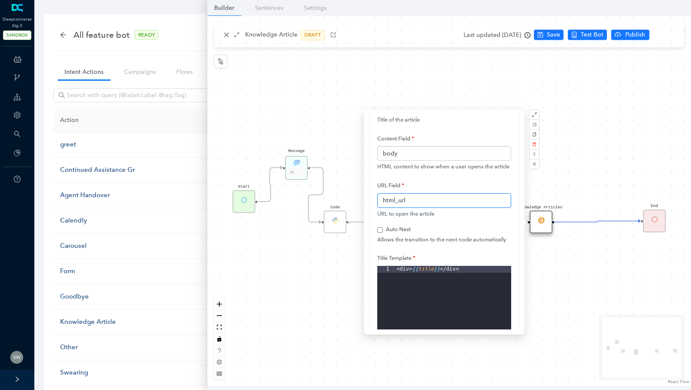
scroll to position [93, 0]
click at [575, 146] on div "Start Code Knowledge Articles Rule no articles End Message Hi" at bounding box center [449, 201] width 484 height 370
checkbox input "false"
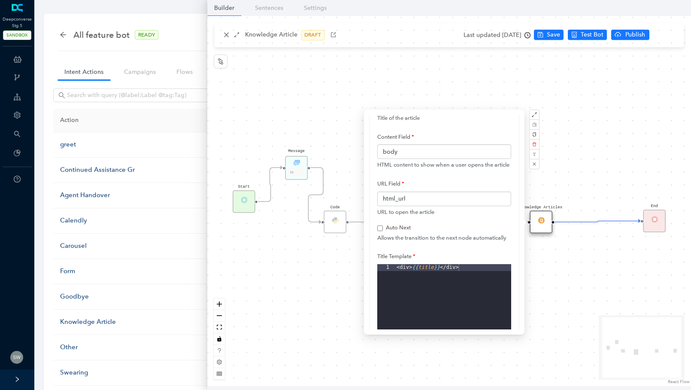
checkbox input "false"
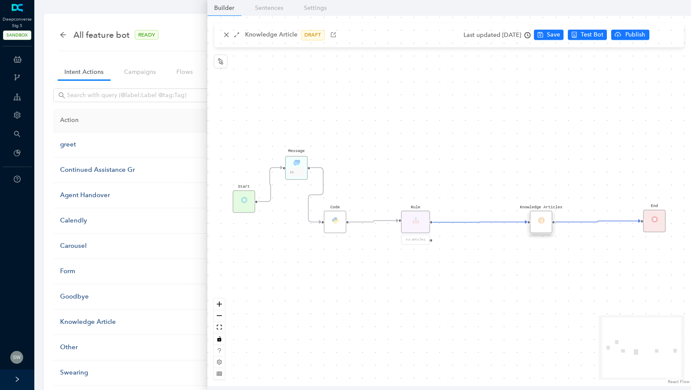
scroll to position [0, 0]
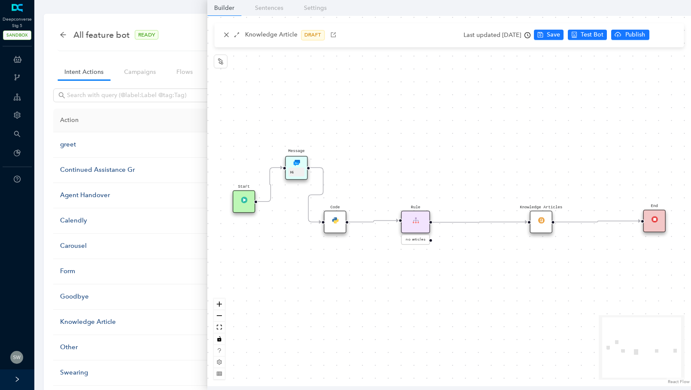
click at [330, 221] on div "Code" at bounding box center [335, 222] width 23 height 23
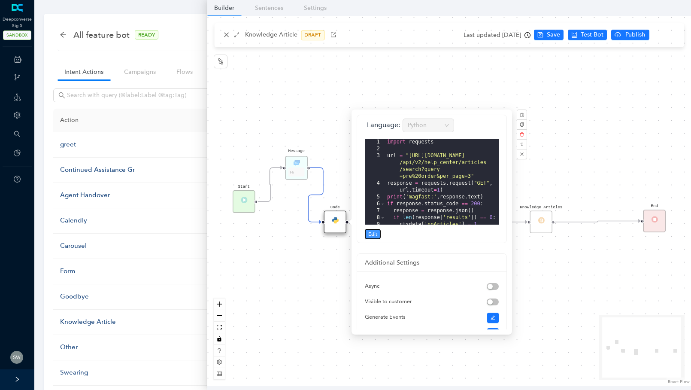
click at [377, 231] on button "Edit" at bounding box center [373, 234] width 16 height 10
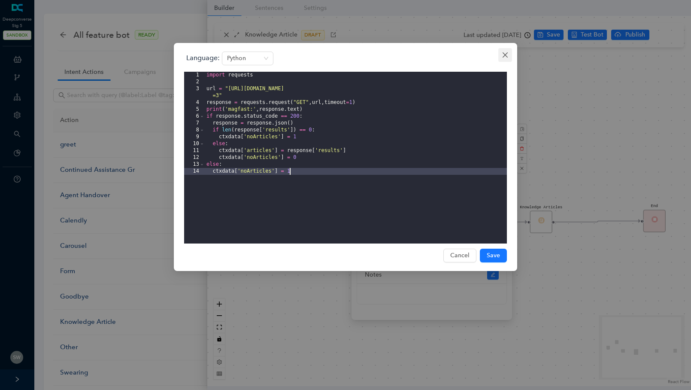
click at [501, 58] on span "Close" at bounding box center [505, 54] width 14 height 7
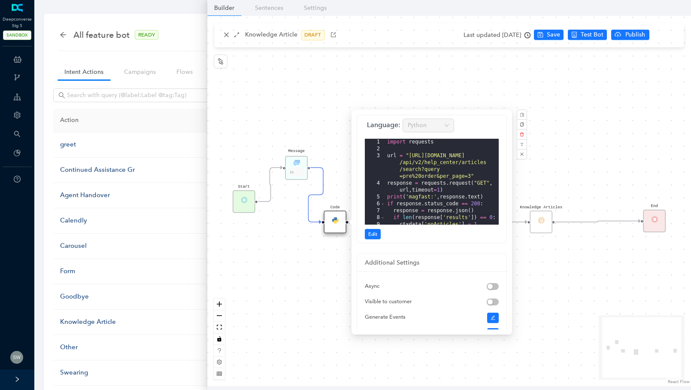
click at [545, 226] on div "Knowledge Articles" at bounding box center [541, 222] width 23 height 23
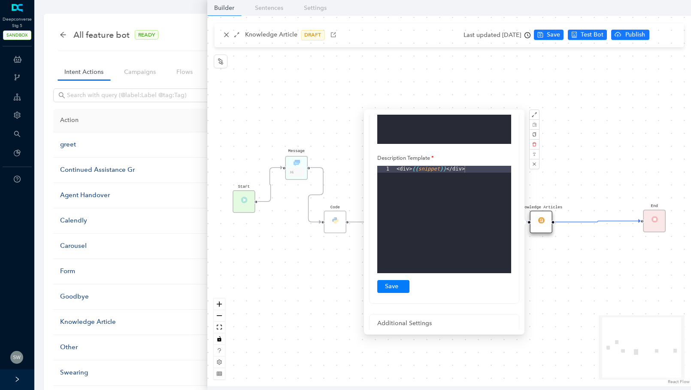
scroll to position [280, 0]
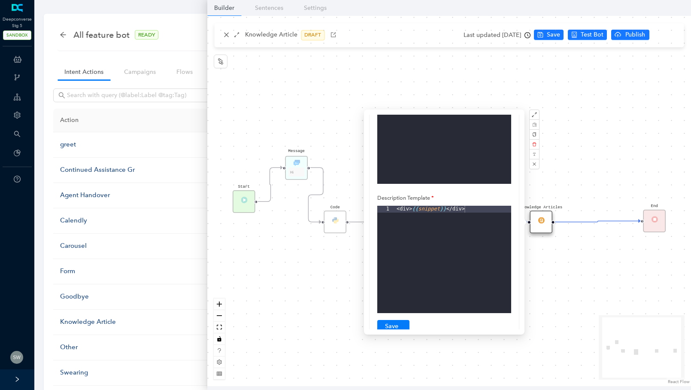
click at [598, 82] on div "Start Code Knowledge Articles Rule no articles End Message Hi" at bounding box center [449, 201] width 484 height 370
checkbox input "false"
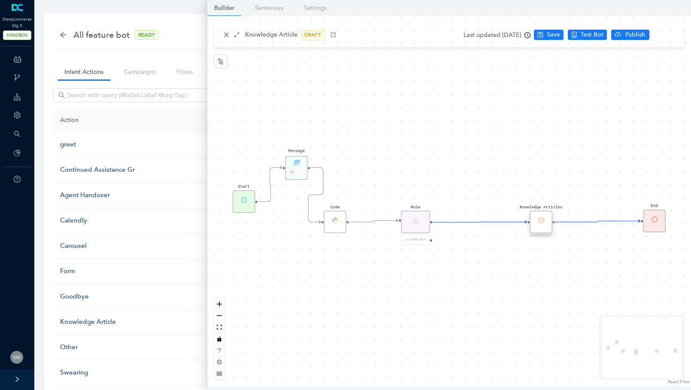
scroll to position [0, 0]
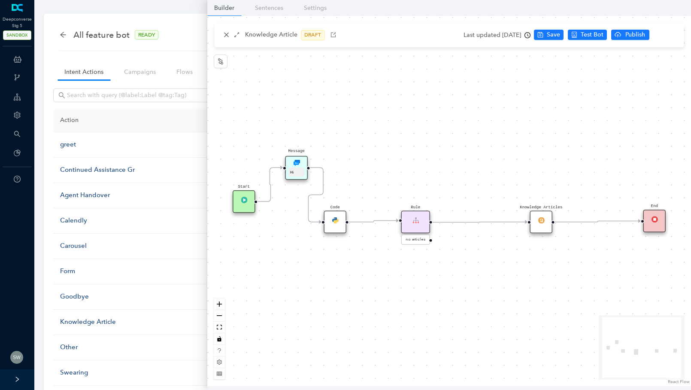
click at [333, 220] on img at bounding box center [335, 220] width 6 height 6
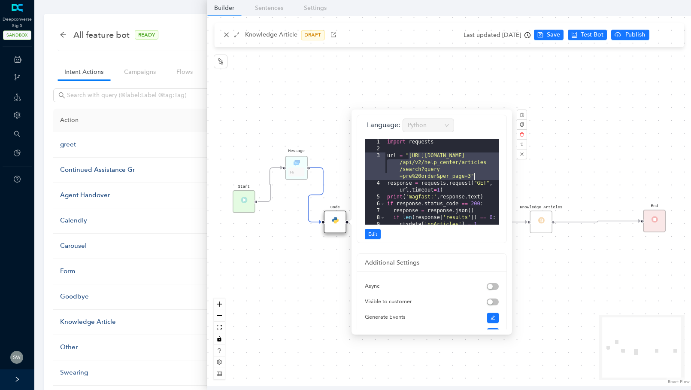
drag, startPoint x: 409, startPoint y: 155, endPoint x: 473, endPoint y: 174, distance: 67.1
click at [473, 174] on div "import requests url = "https://ihelp.magfast.com /api/v2/help_center/articles /…" at bounding box center [441, 189] width 113 height 100
click at [592, 157] on div "Start Code Knowledge Articles Rule no articles End Message Hi" at bounding box center [449, 201] width 484 height 370
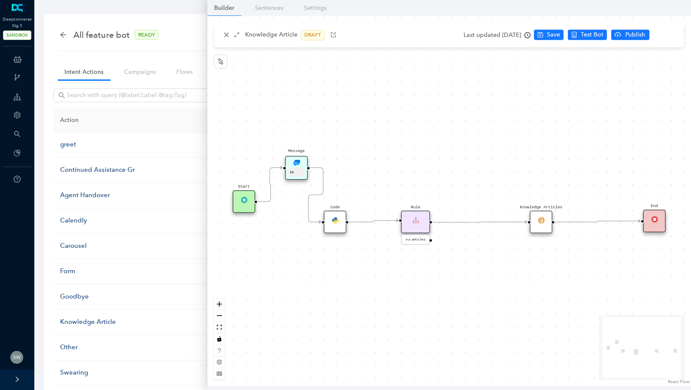
click at [545, 222] on div "Knowledge Articles" at bounding box center [541, 222] width 23 height 23
click at [544, 222] on div "Knowledge Articles" at bounding box center [538, 225] width 23 height 23
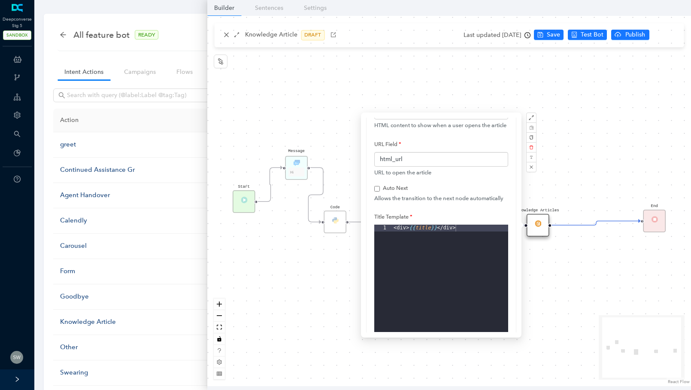
scroll to position [114, 0]
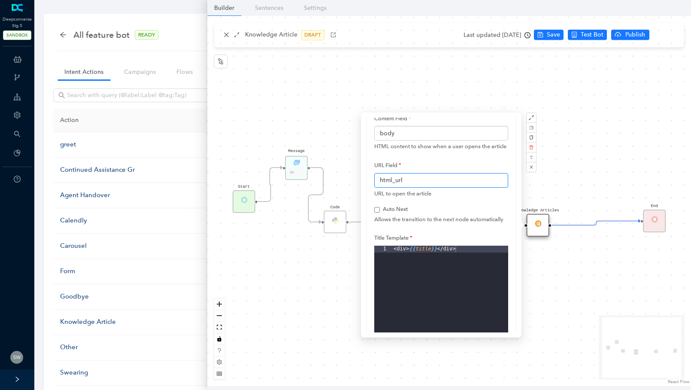
click at [425, 179] on input "html_url" at bounding box center [441, 180] width 134 height 15
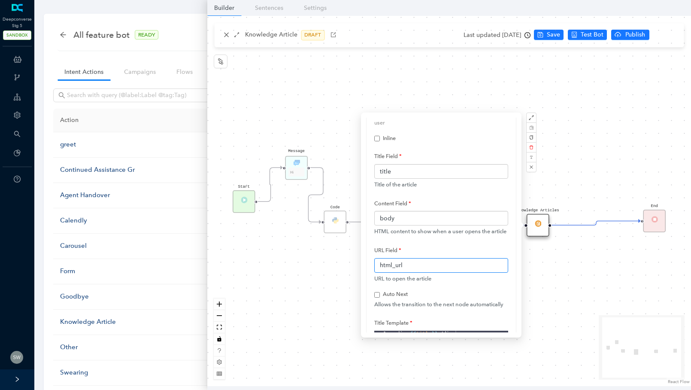
scroll to position [0, 0]
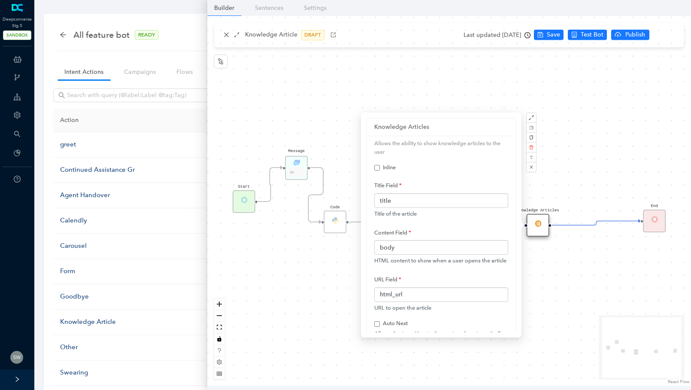
click at [328, 140] on div "Start Code Knowledge Articles Rule no articles End Message Hi" at bounding box center [449, 201] width 484 height 370
checkbox input "false"
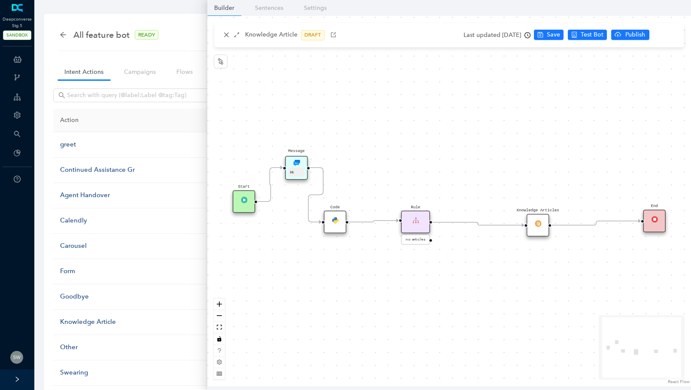
click at [328, 221] on div "Code" at bounding box center [335, 222] width 23 height 23
click at [335, 228] on div "Code" at bounding box center [335, 225] width 23 height 23
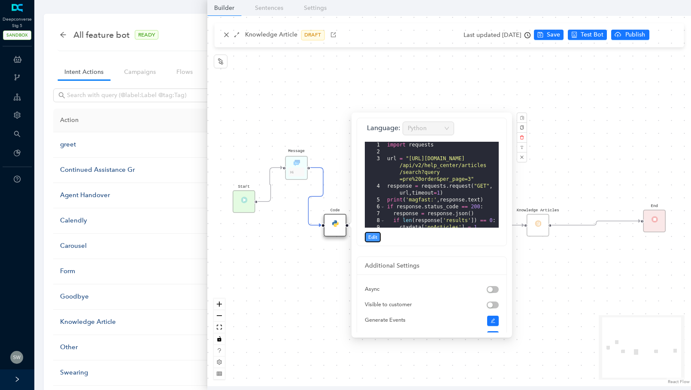
click at [378, 235] on button "Edit" at bounding box center [373, 237] width 16 height 10
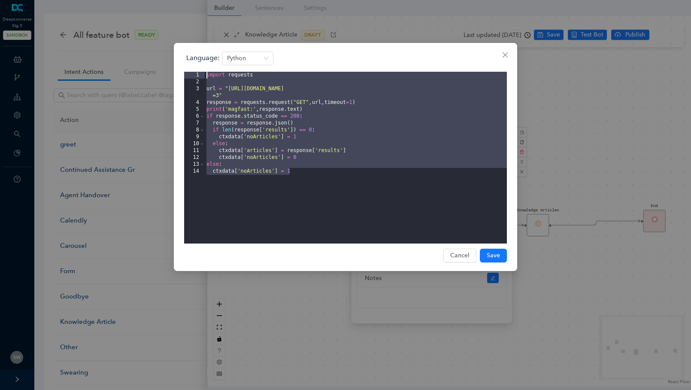
drag, startPoint x: 305, startPoint y: 175, endPoint x: 199, endPoint y: 75, distance: 145.1
click at [199, 75] on editor "1 2 3 4 5 6 7 8 9 10 11 12 13 14 import requests url = "https://ihelp.magfast.c…" at bounding box center [345, 158] width 323 height 172
click at [497, 257] on span "Save" at bounding box center [493, 255] width 13 height 9
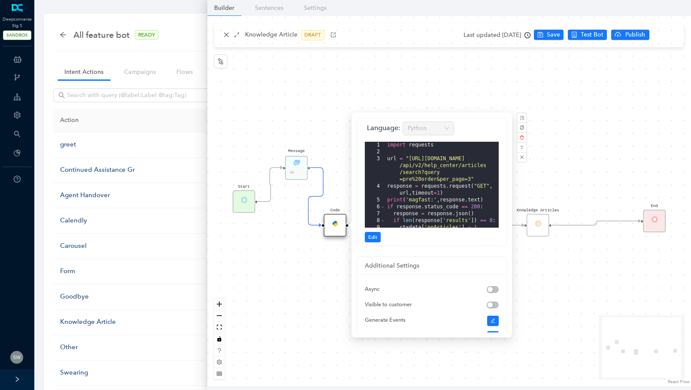
click at [618, 174] on div "Start Code Knowledge Articles Rule no articles End Message Hi" at bounding box center [449, 201] width 484 height 370
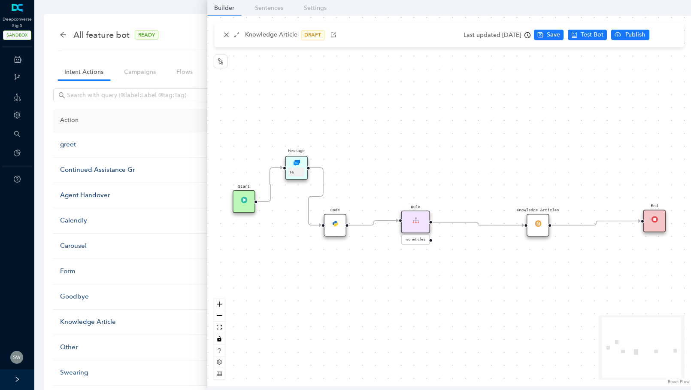
click at [336, 233] on div "Code" at bounding box center [335, 225] width 23 height 23
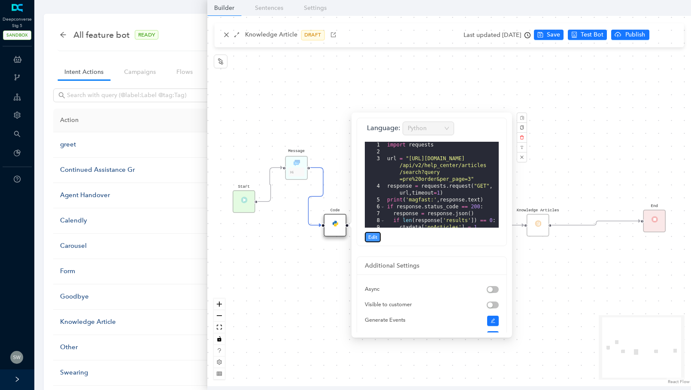
click at [372, 239] on span "Edit" at bounding box center [372, 237] width 9 height 8
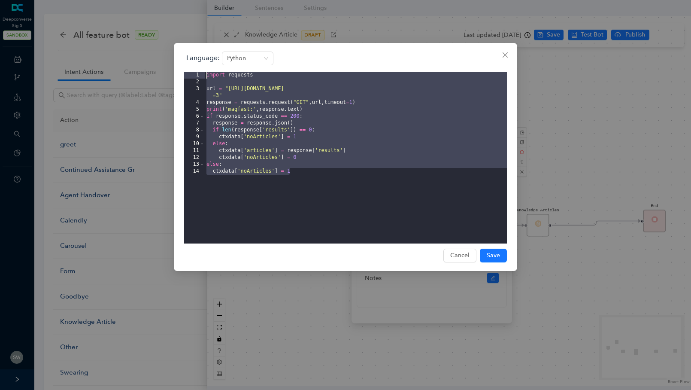
drag, startPoint x: 305, startPoint y: 176, endPoint x: 201, endPoint y: 71, distance: 147.8
click at [201, 71] on div "Language: Python 1 2 3 4 5 6 7 8 9 10 11 12 13 14 import requests url = "https:…" at bounding box center [345, 147] width 323 height 192
click at [504, 51] on icon "close" at bounding box center [505, 54] width 7 height 7
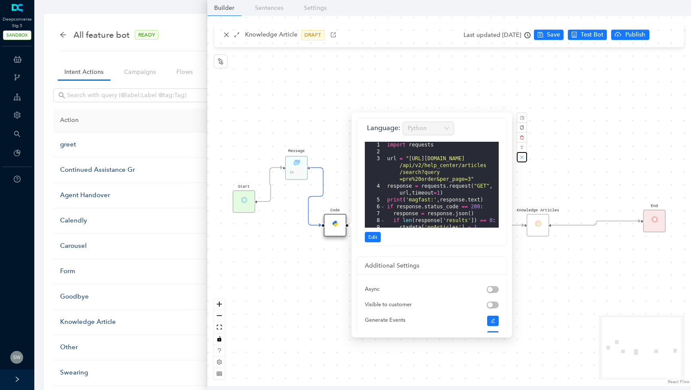
click at [520, 158] on icon "close" at bounding box center [522, 157] width 4 height 4
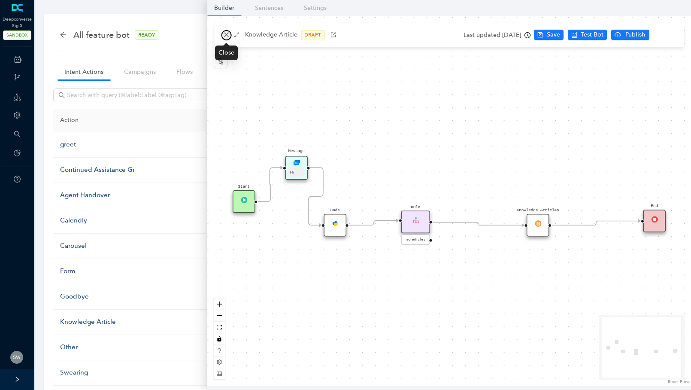
click at [226, 33] on icon "close" at bounding box center [226, 35] width 6 height 6
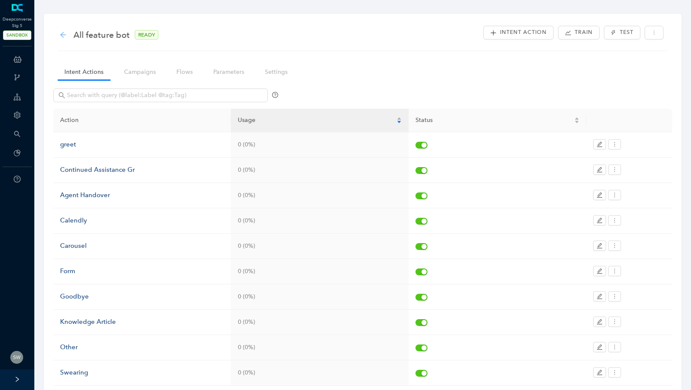
click at [60, 32] on icon "arrow-left" at bounding box center [63, 34] width 7 height 7
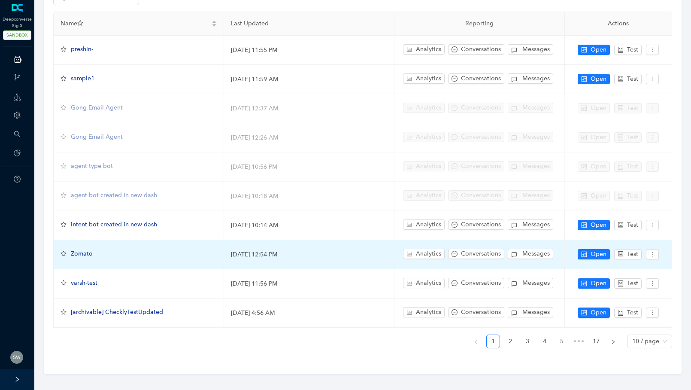
scroll to position [75, 0]
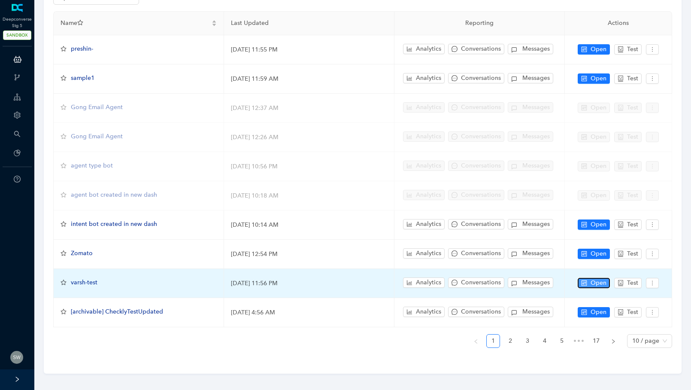
click at [589, 279] on button "Open" at bounding box center [594, 283] width 32 height 10
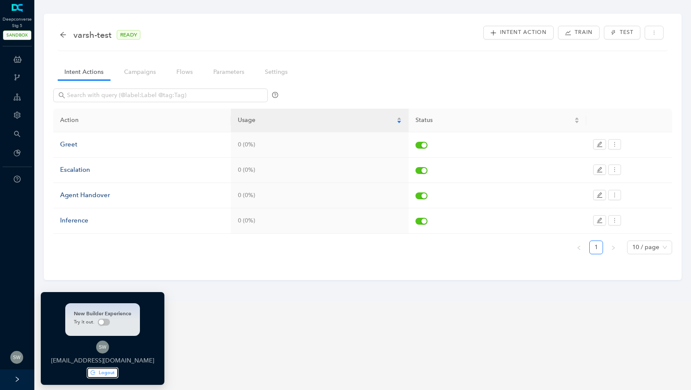
click at [88, 374] on button "Logout" at bounding box center [102, 372] width 31 height 10
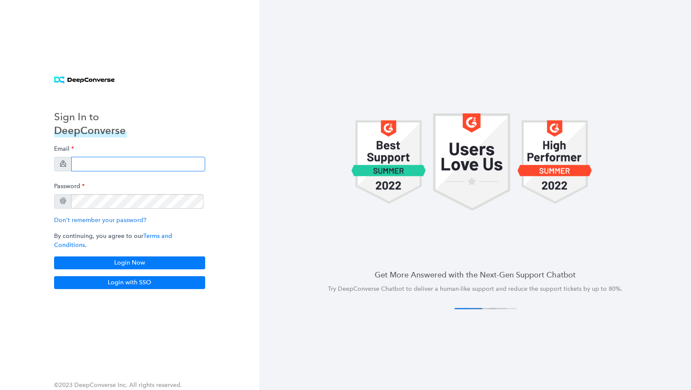
click at [112, 171] on input "email" at bounding box center [138, 164] width 134 height 15
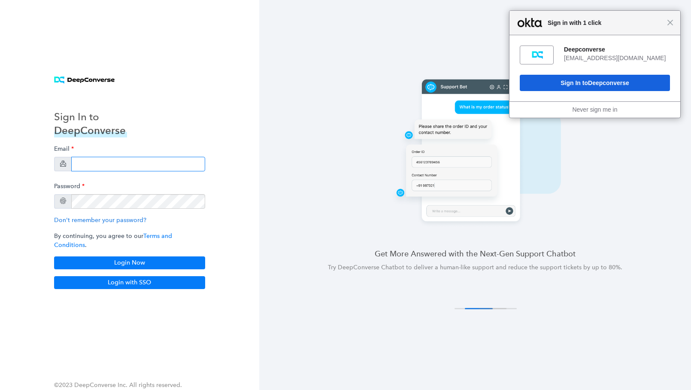
click at [100, 164] on input "email" at bounding box center [138, 164] width 134 height 15
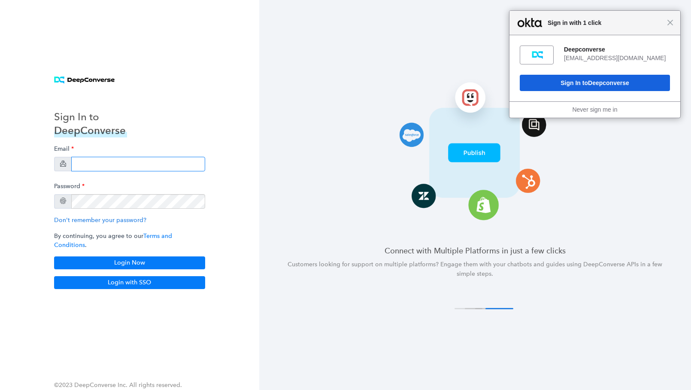
type input "anish+arlo@deepconverse.com"
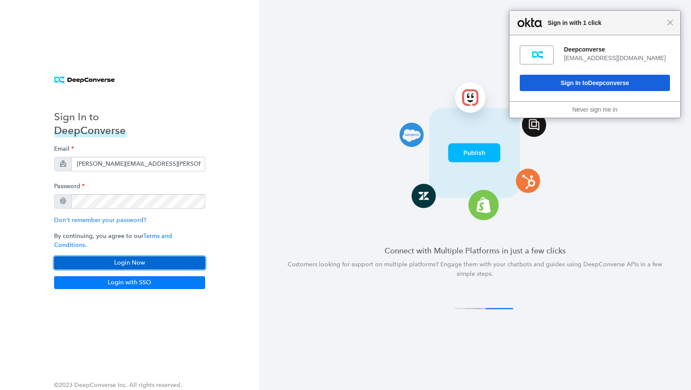
click at [168, 257] on button "Login Now" at bounding box center [129, 262] width 151 height 13
click at [670, 22] on span "Close" at bounding box center [670, 22] width 6 height 6
